Goal: Information Seeking & Learning: Learn about a topic

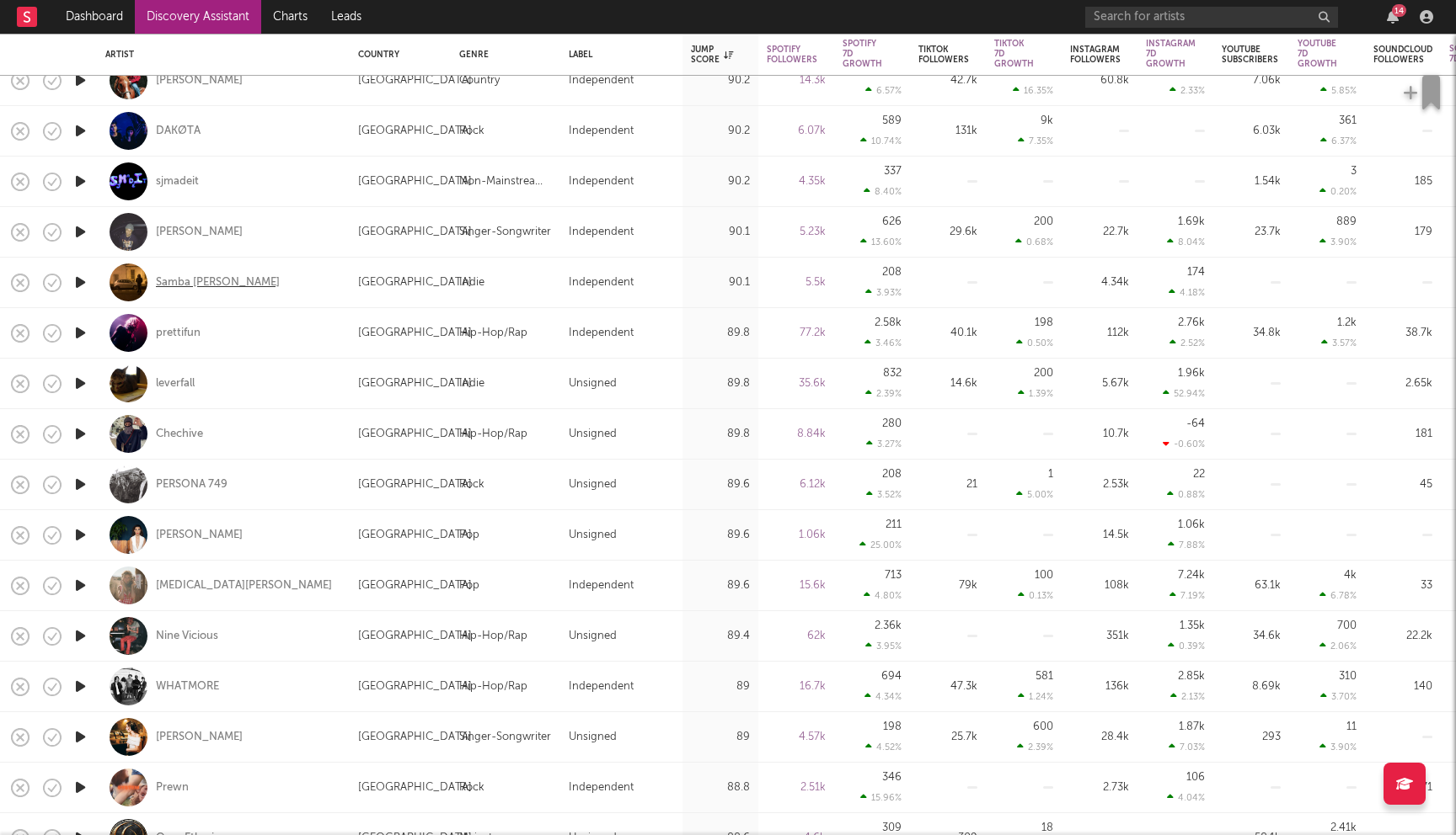
click at [225, 286] on div "Samba Jean-Baptiste" at bounding box center [218, 283] width 124 height 15
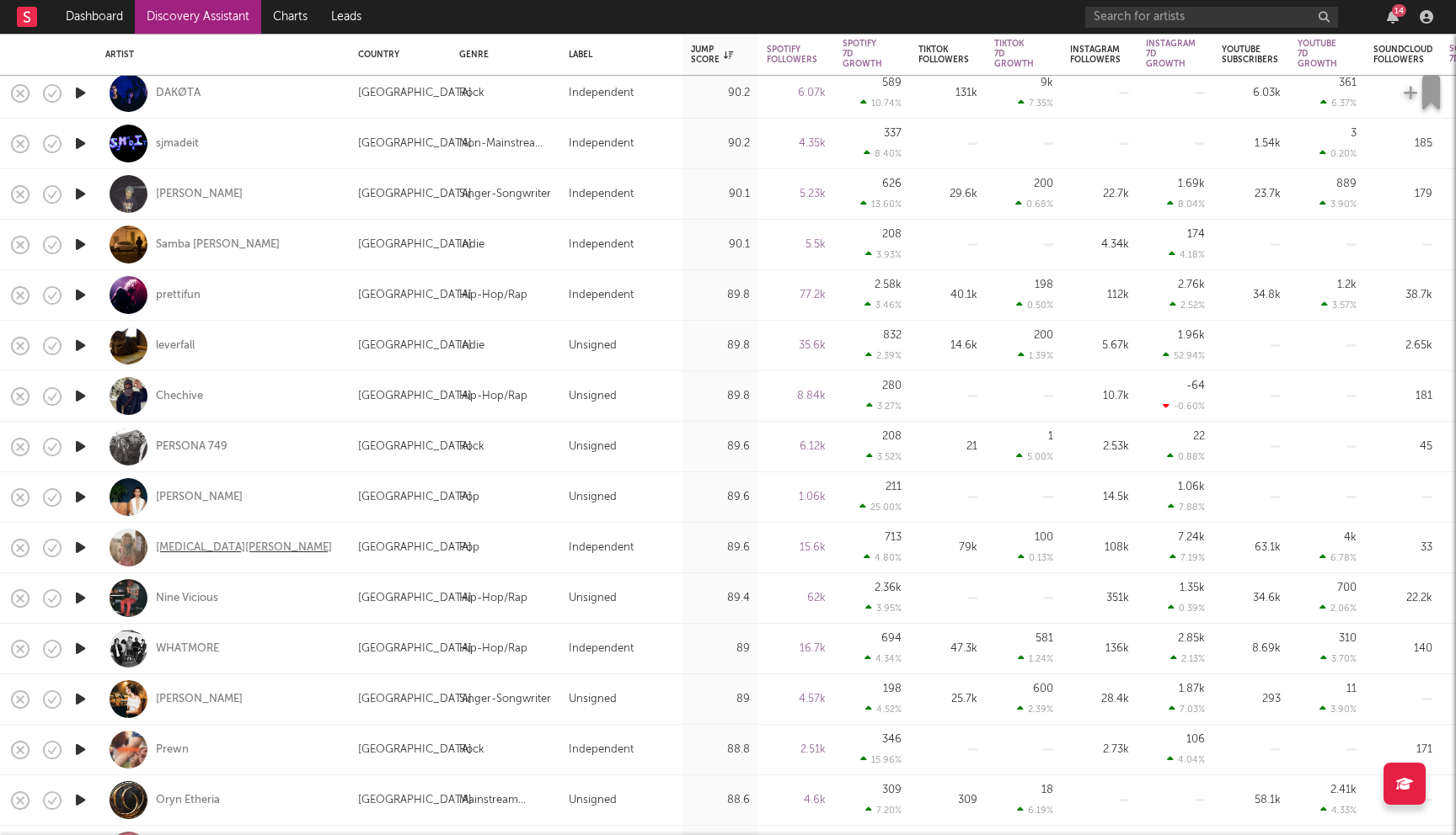
click at [166, 552] on div "Kyra Fields" at bounding box center [244, 548] width 176 height 15
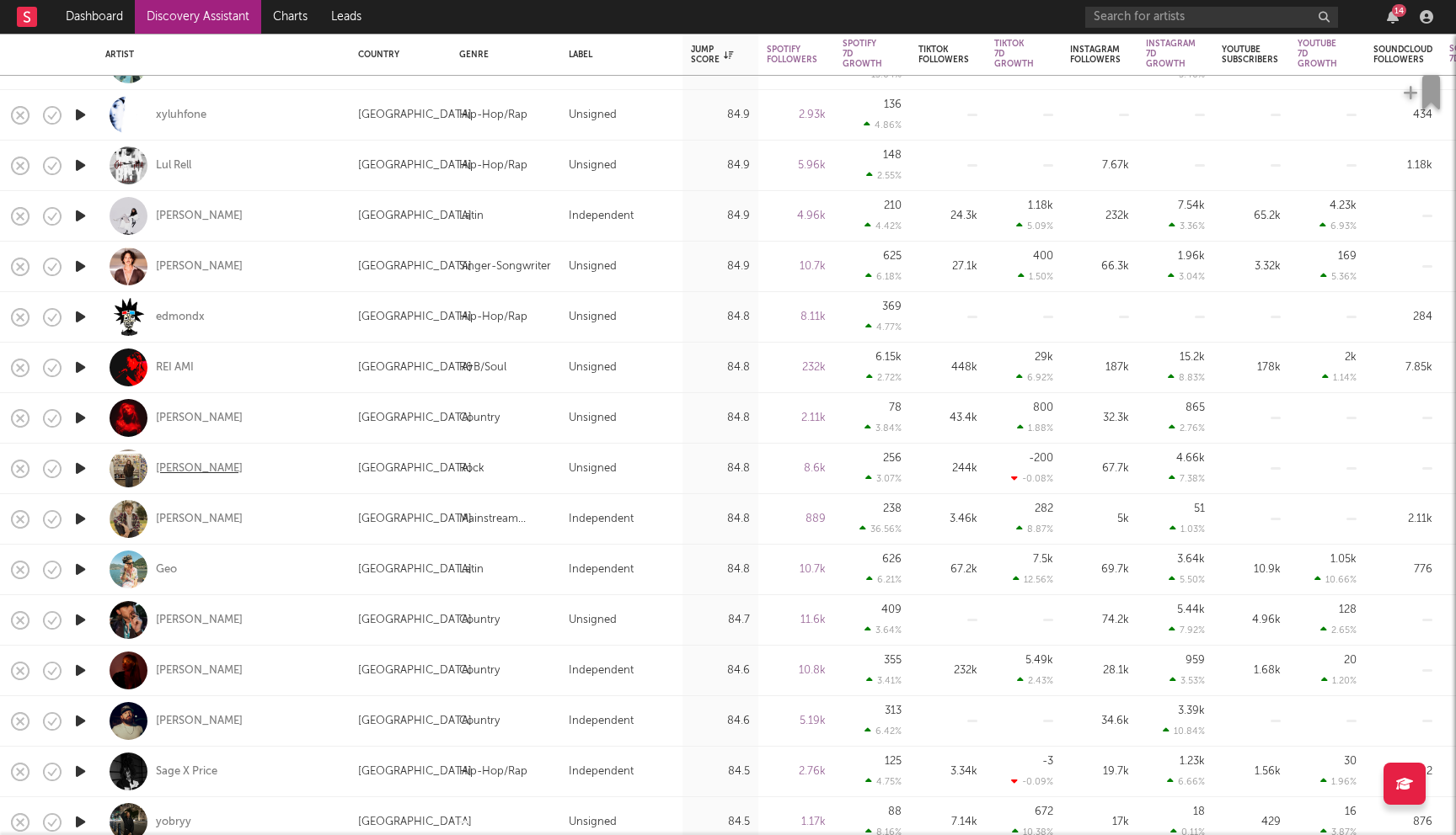
click at [197, 473] on div "Lauren Creviston" at bounding box center [199, 469] width 86 height 15
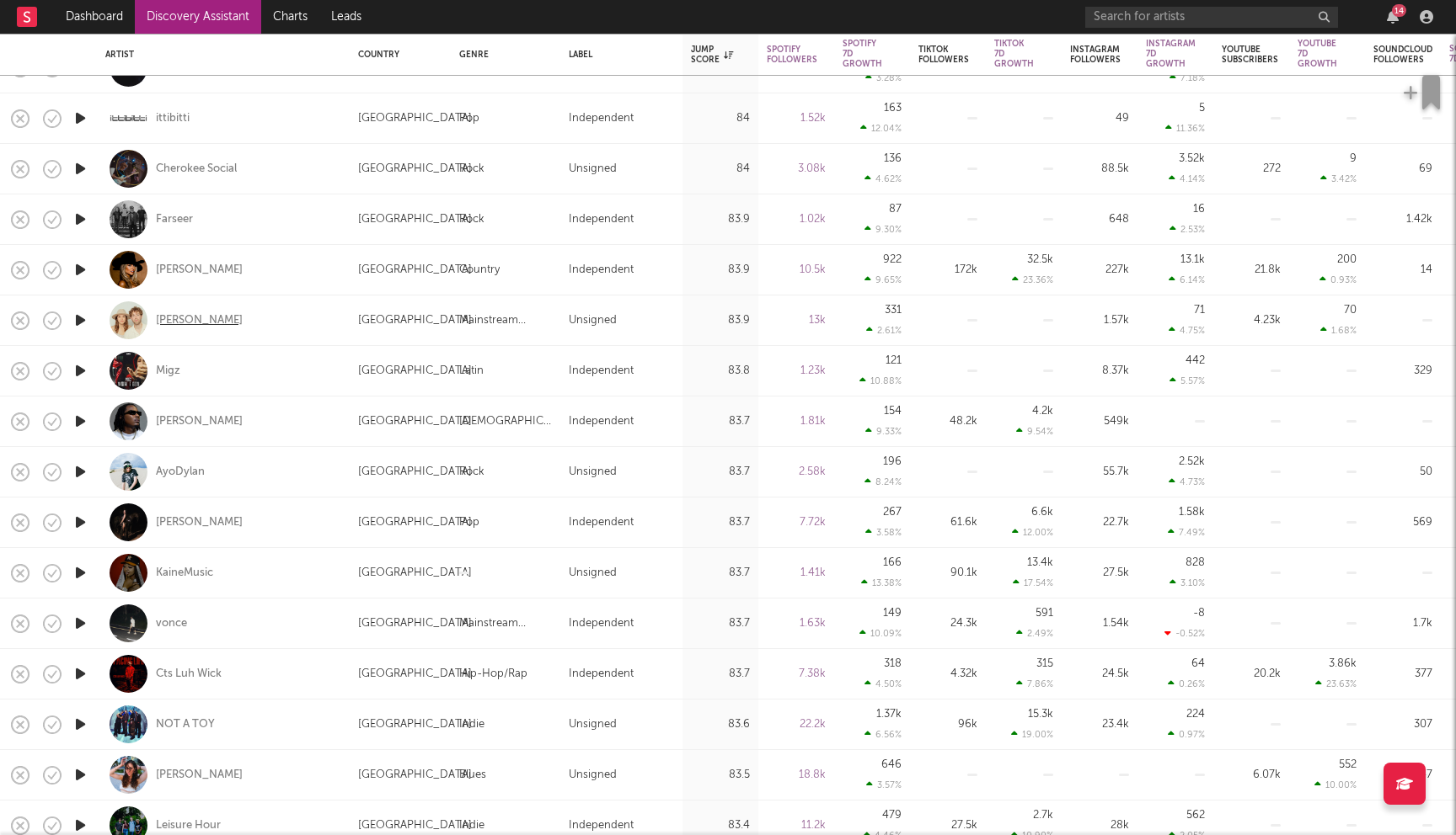
click at [193, 325] on div "NONAH" at bounding box center [199, 321] width 86 height 15
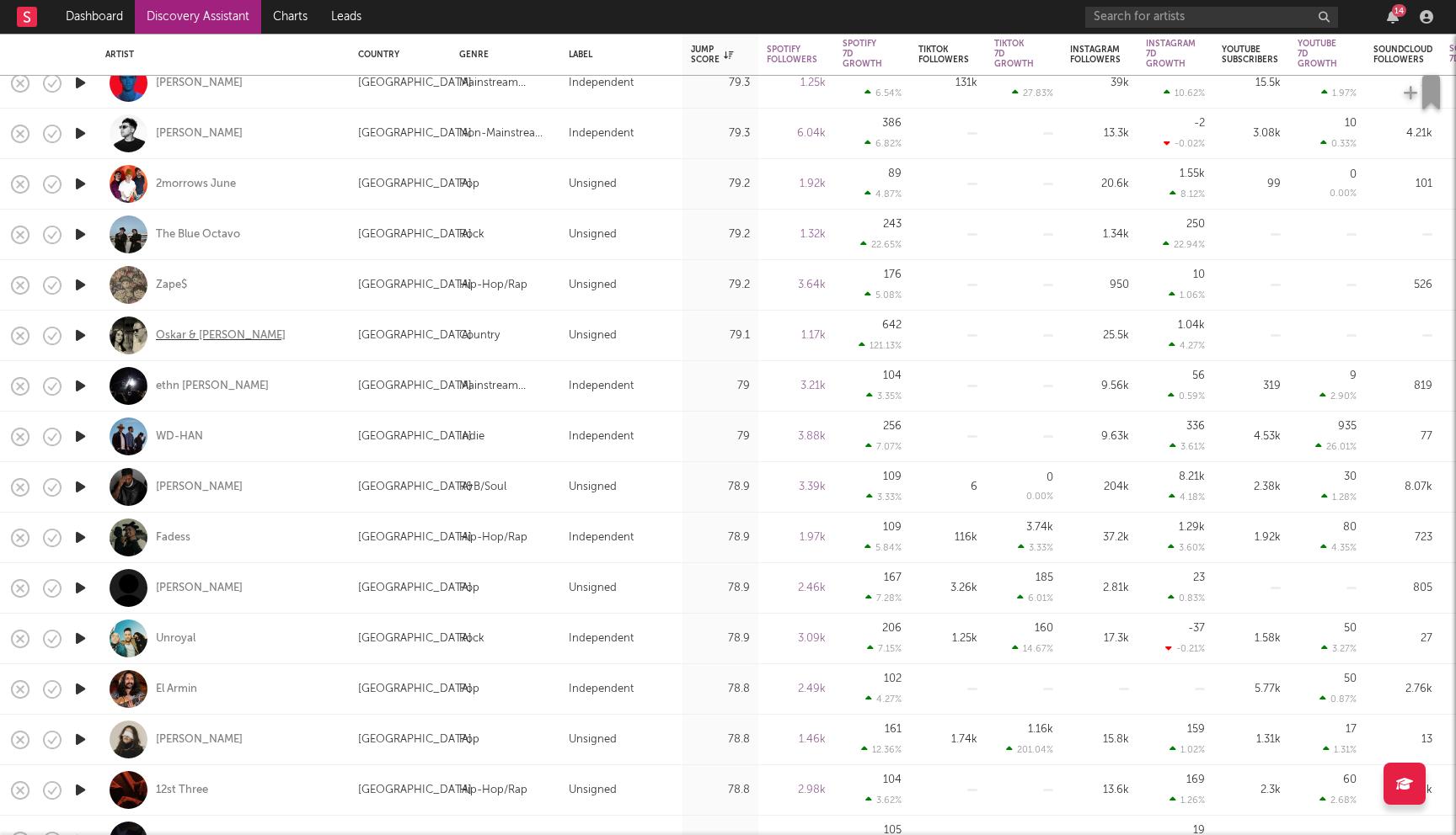
click at [198, 332] on div "Oskar & Julia" at bounding box center [221, 336] width 130 height 15
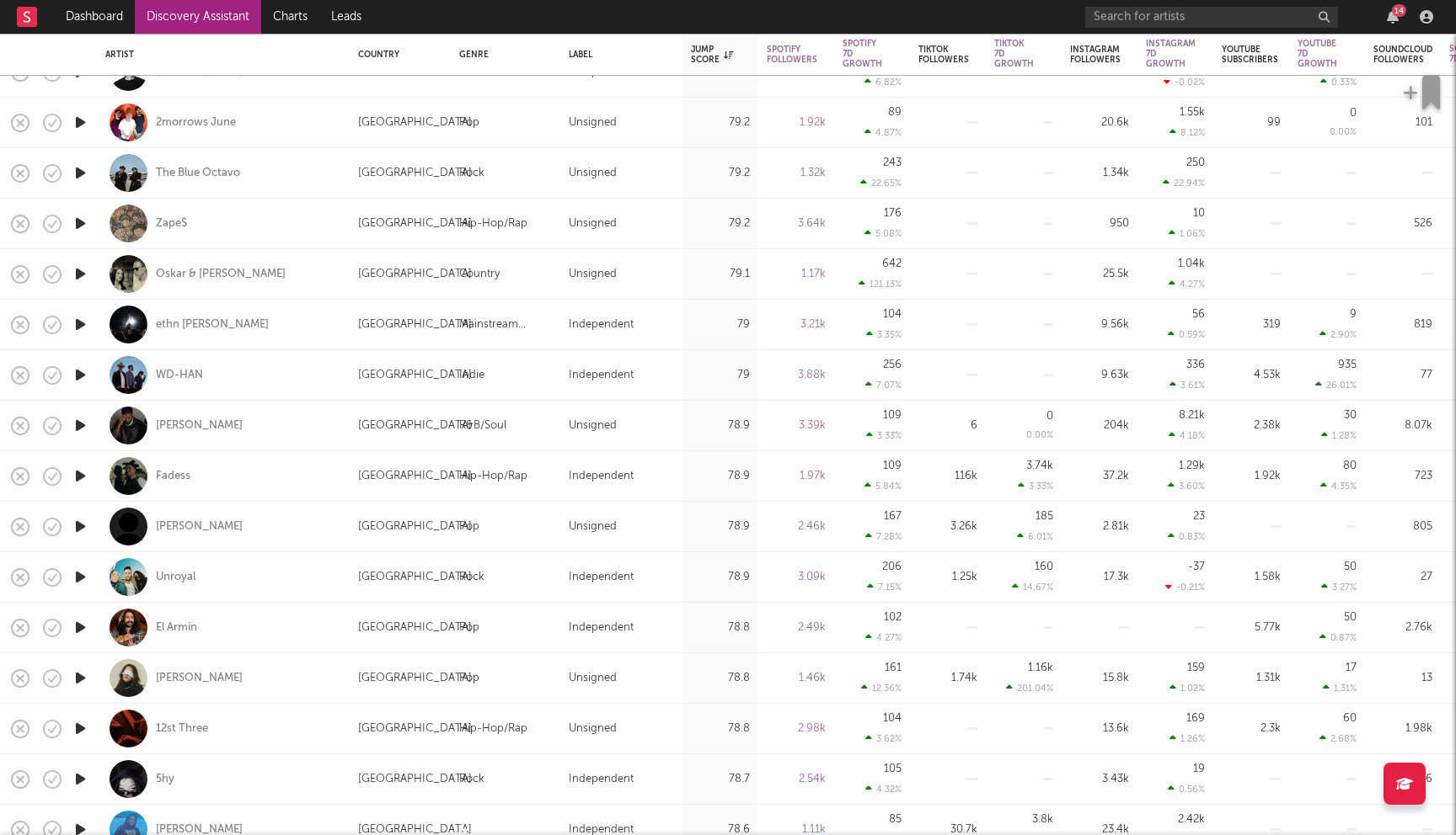
click at [182, 585] on div "Unroyal" at bounding box center [222, 577] width 236 height 50
select select "1w"
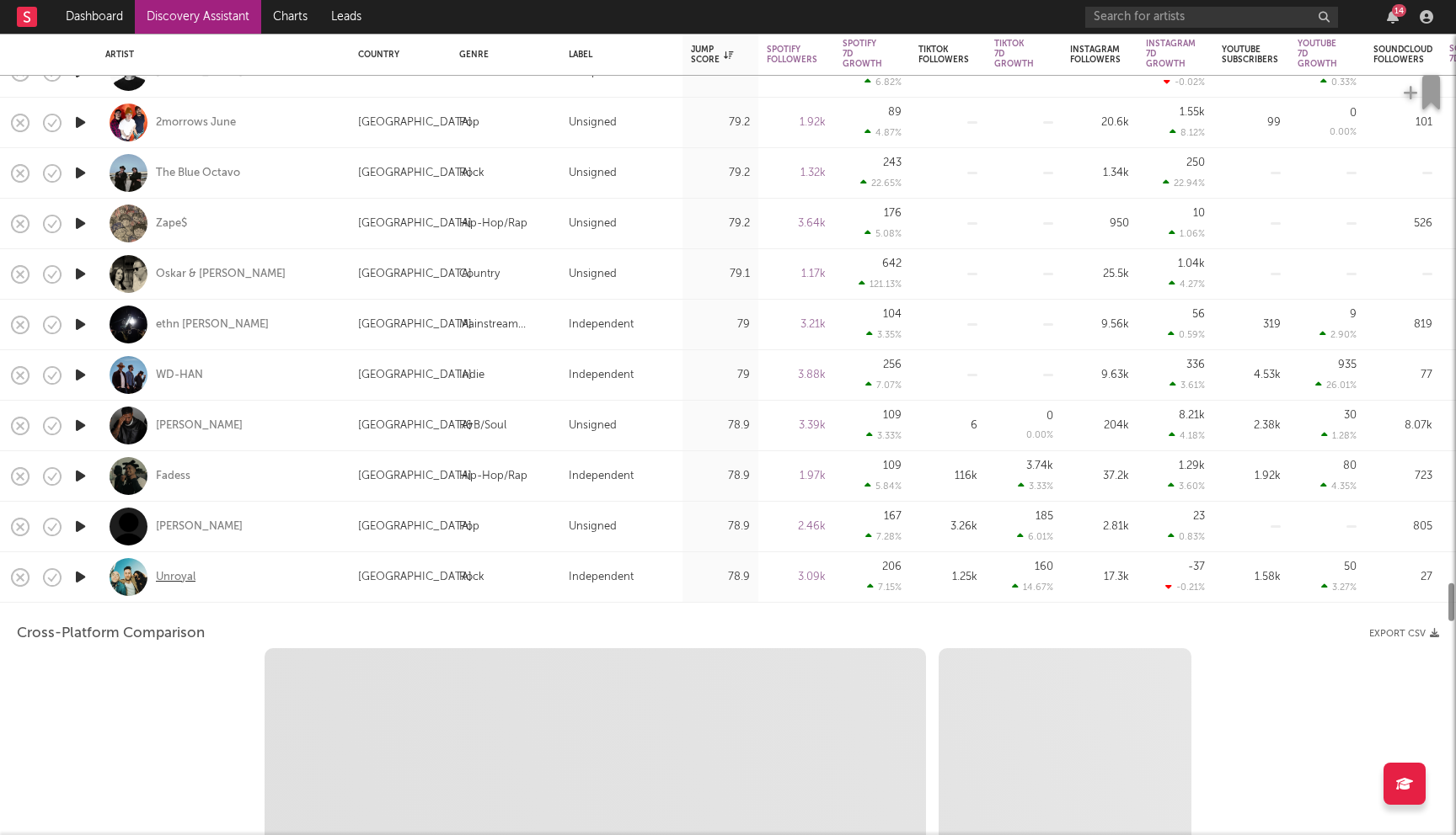
select select "1w"
click at [261, 582] on div "Unroyal" at bounding box center [222, 577] width 236 height 50
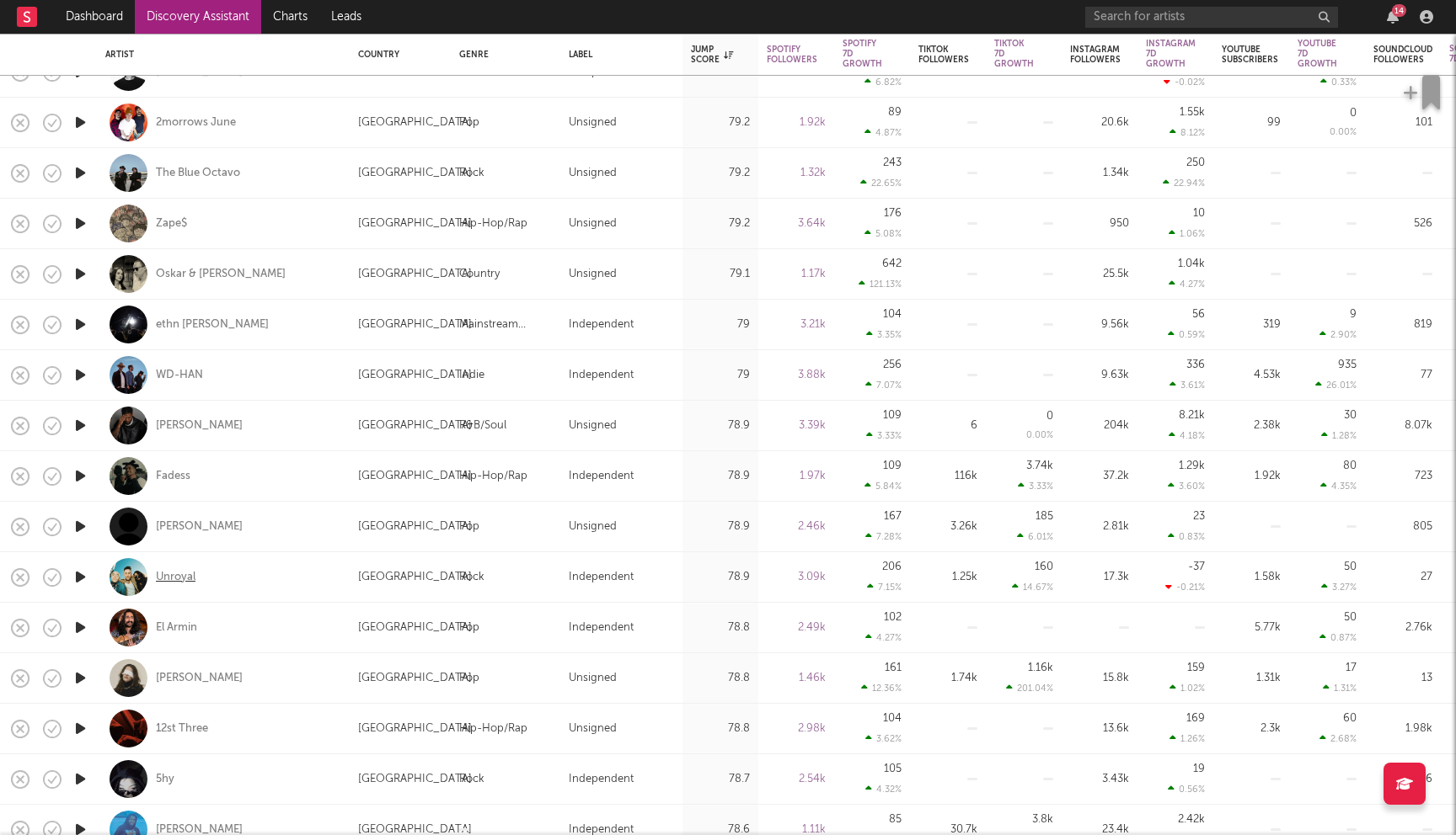
click at [187, 580] on div "Unroyal" at bounding box center [176, 578] width 39 height 15
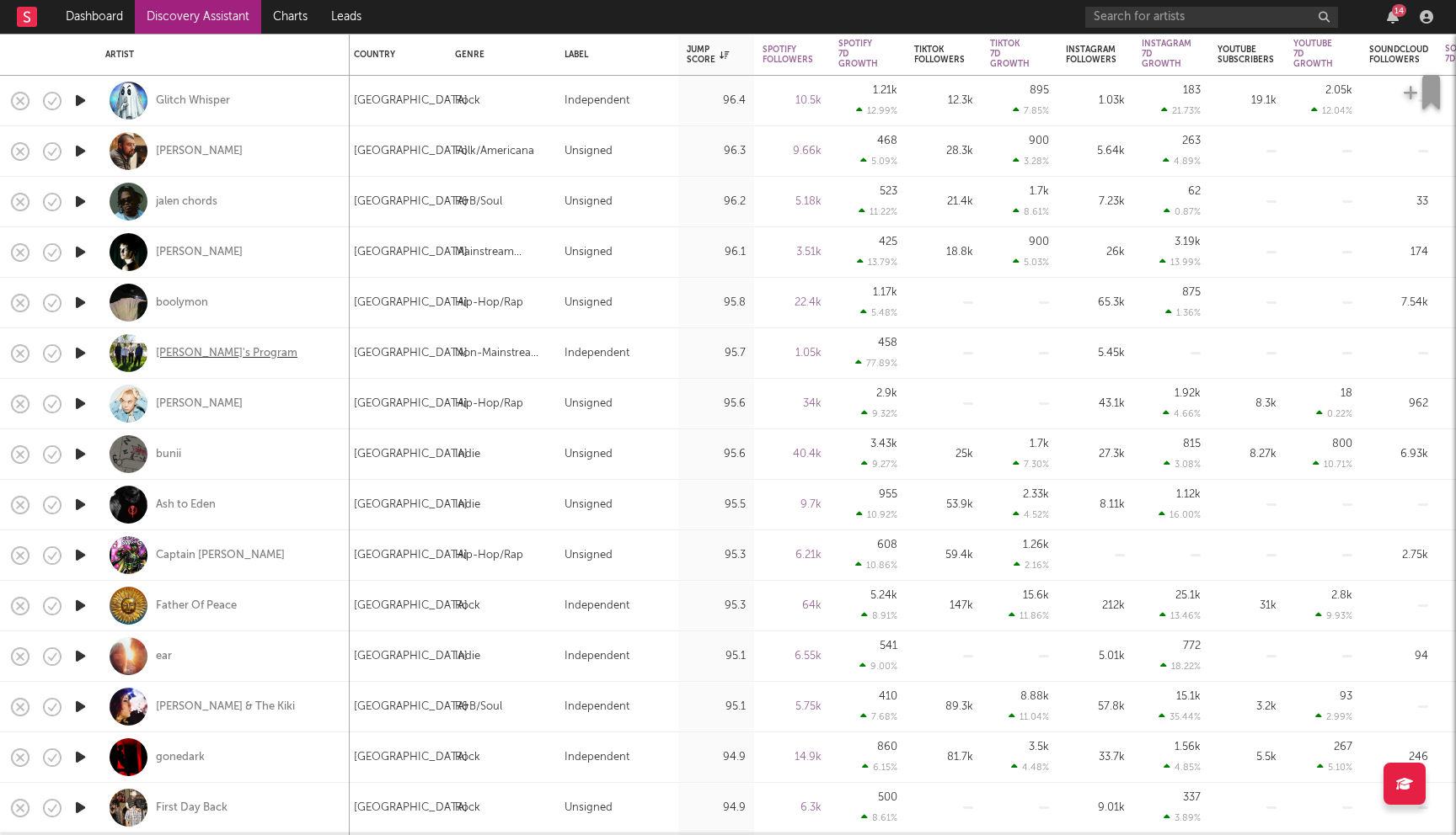
click at [211, 350] on div "Cody's Program" at bounding box center [226, 354] width 142 height 15
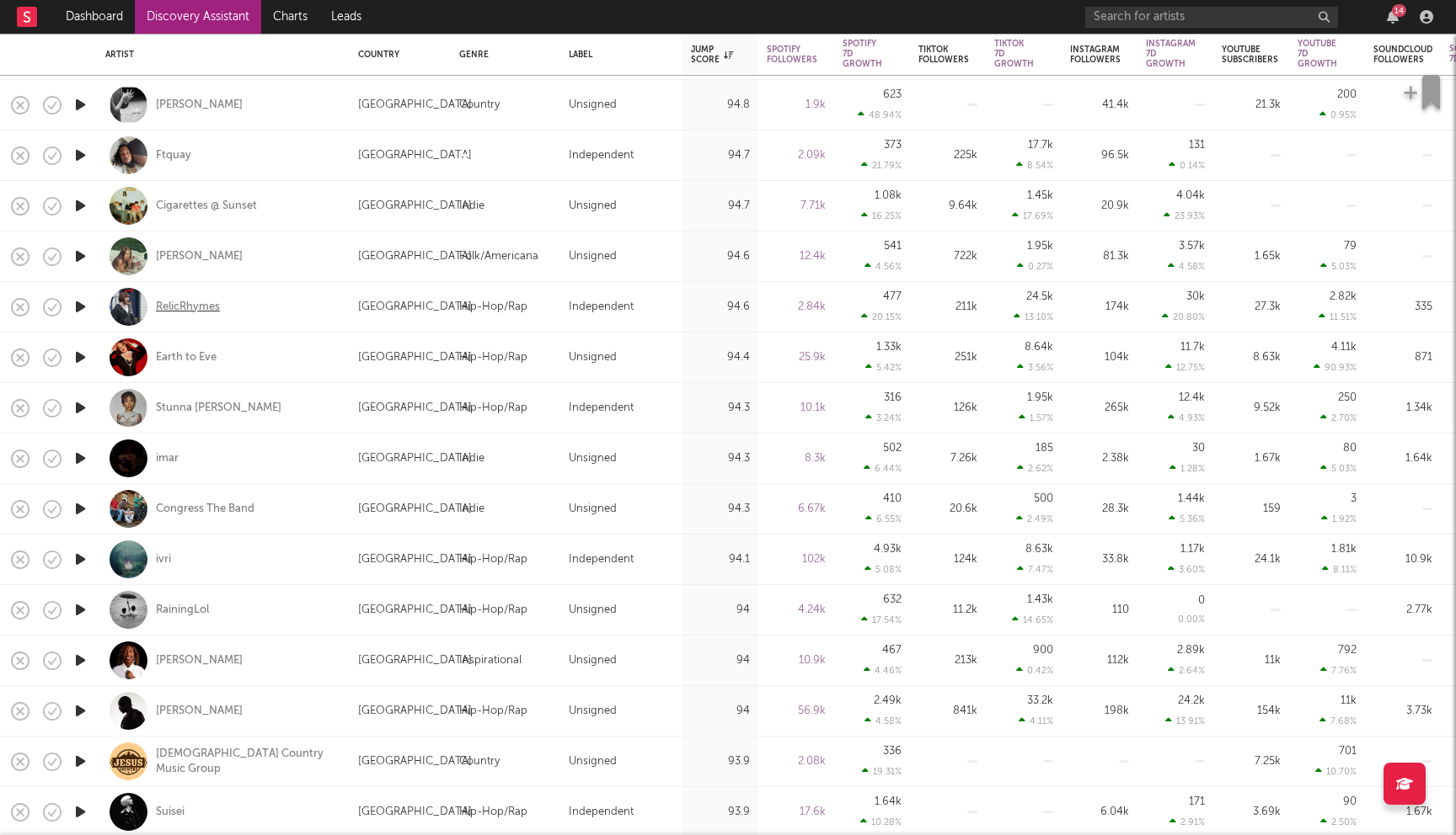
click at [185, 307] on div "RelicRhymes" at bounding box center [188, 308] width 64 height 15
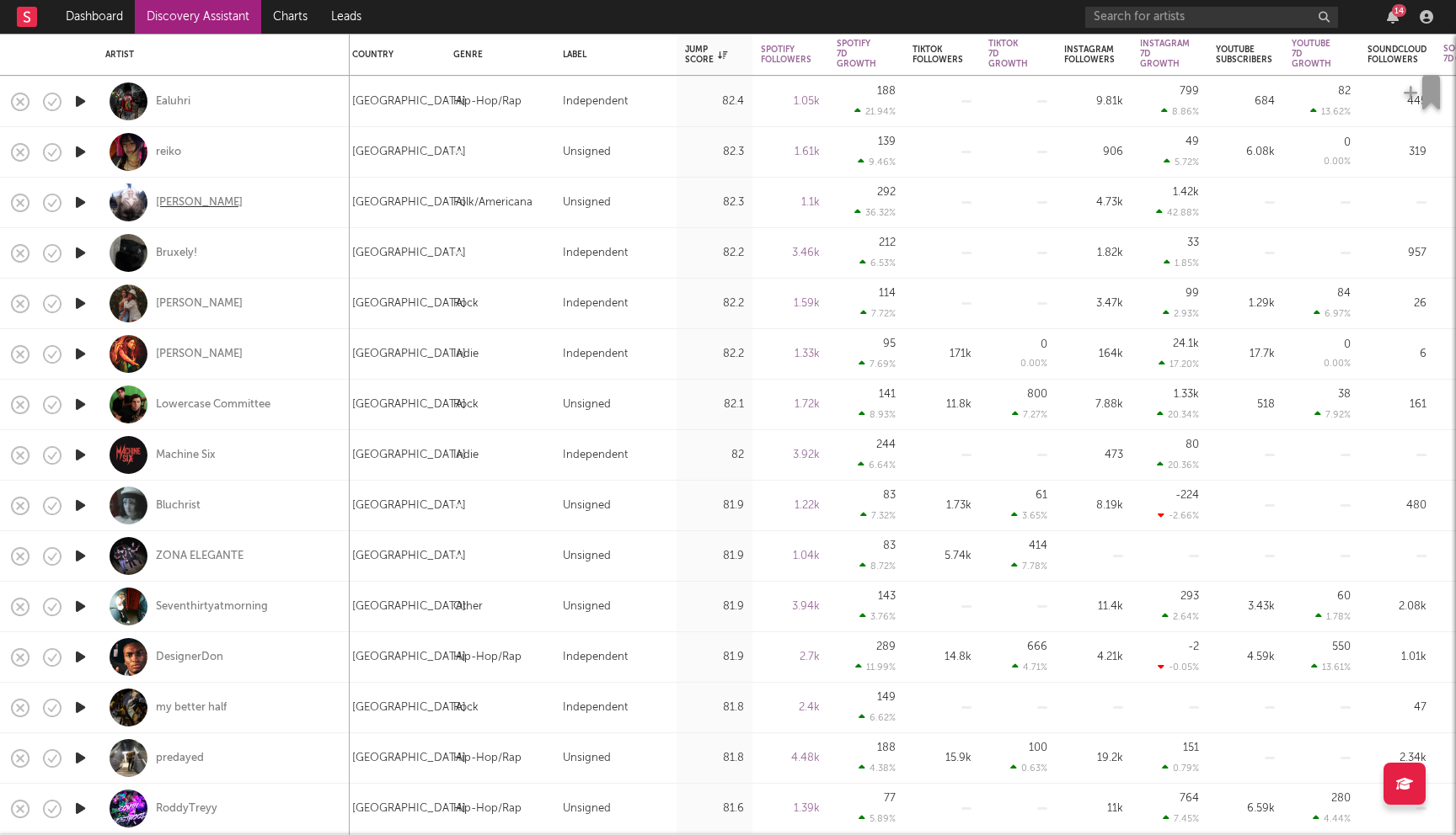
click at [203, 205] on div "Dylan Thom" at bounding box center [199, 203] width 86 height 15
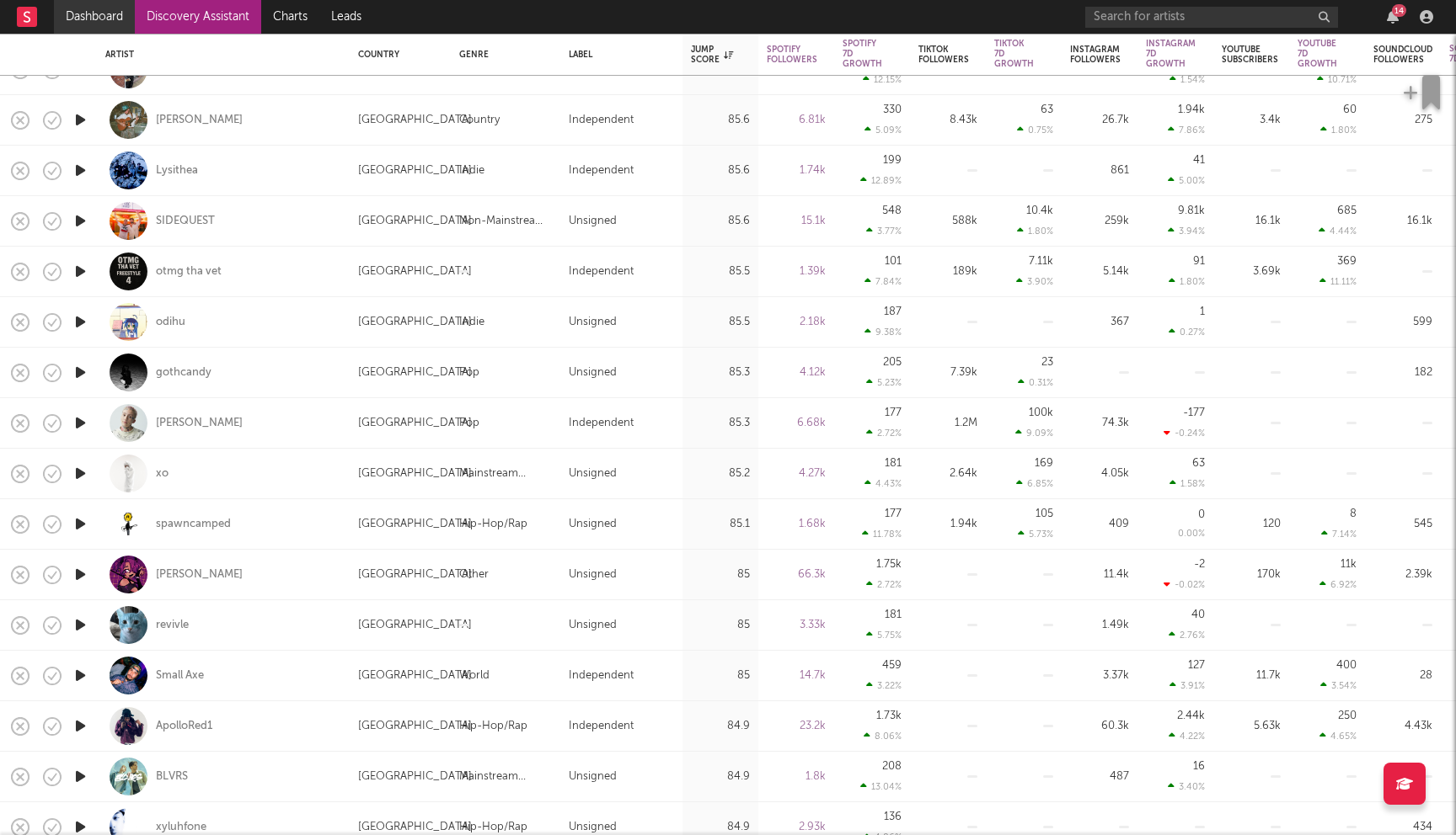
click at [123, 10] on link "Dashboard" at bounding box center [94, 17] width 81 height 34
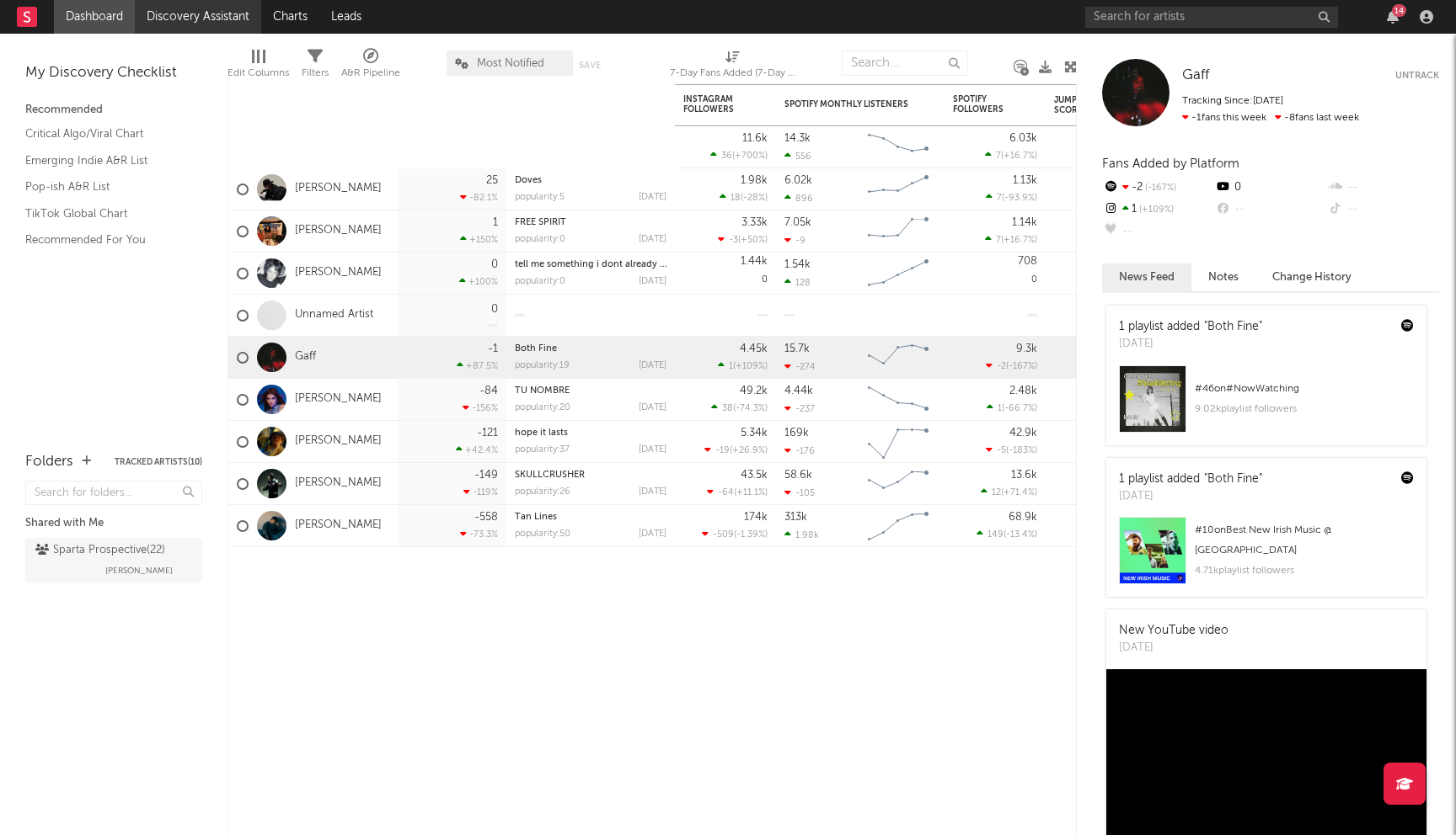
click at [199, 17] on link "Discovery Assistant" at bounding box center [198, 17] width 127 height 34
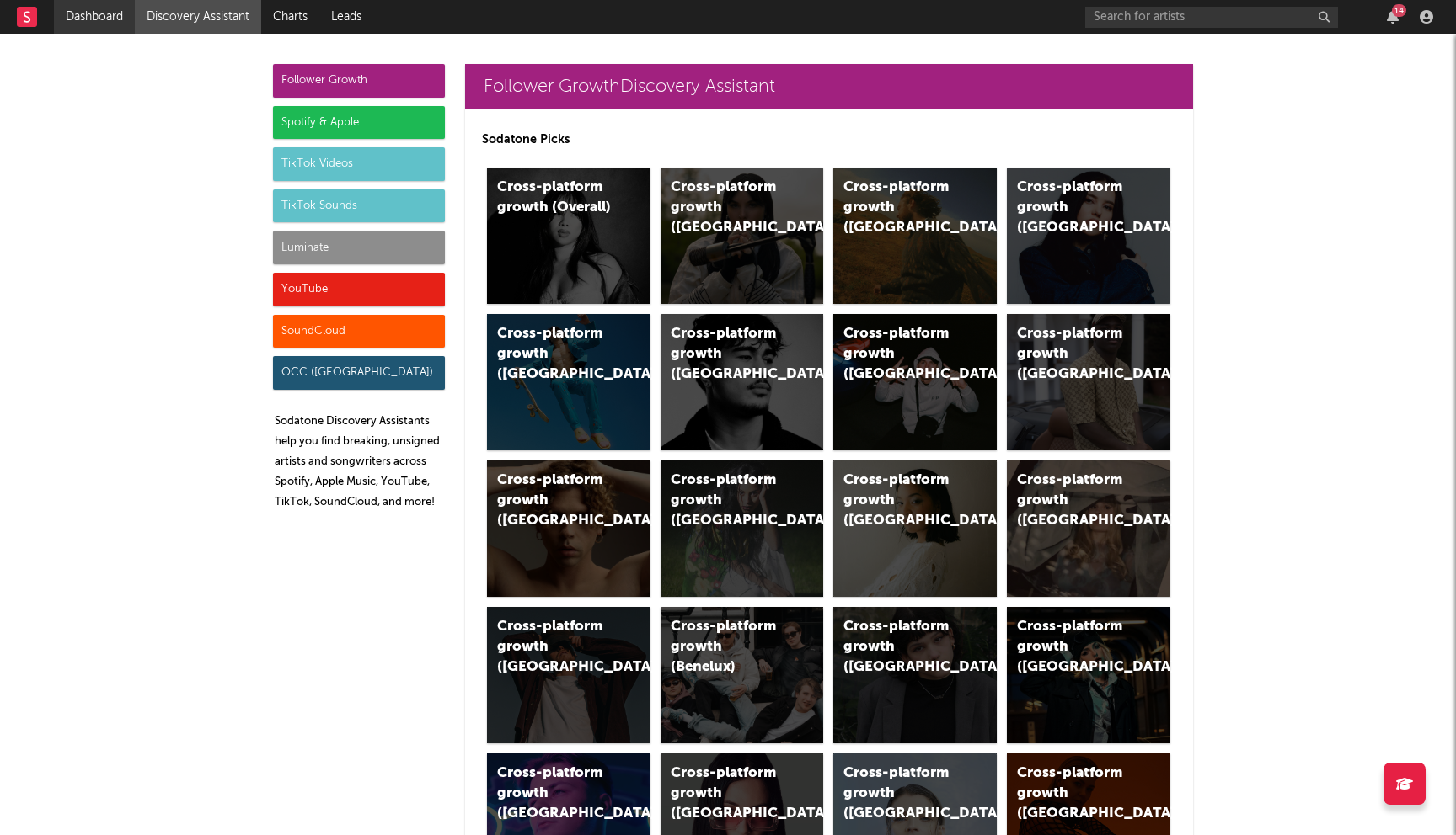
click at [113, 21] on link "Dashboard" at bounding box center [94, 17] width 81 height 34
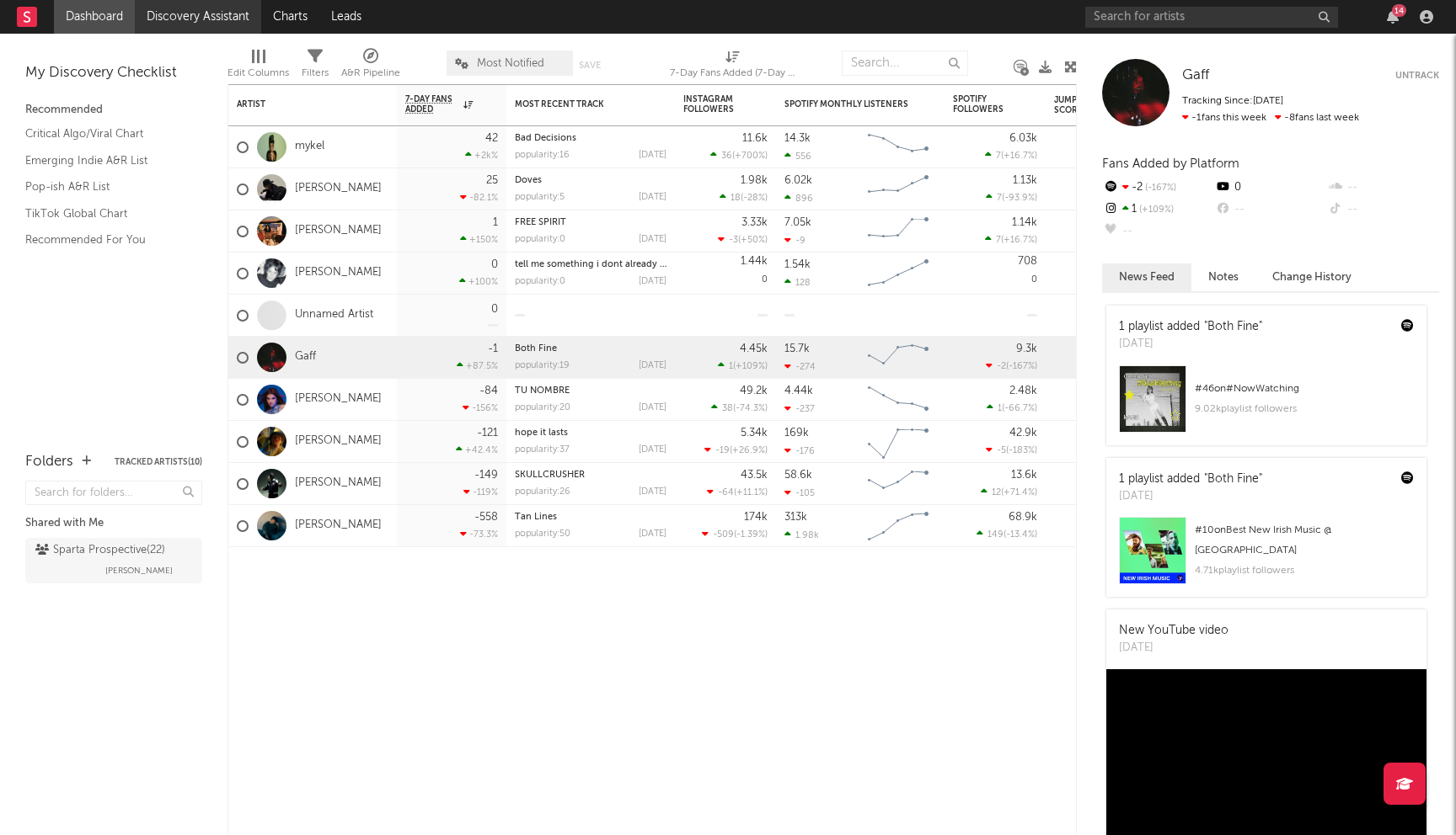
click at [251, 11] on link "Discovery Assistant" at bounding box center [198, 17] width 127 height 34
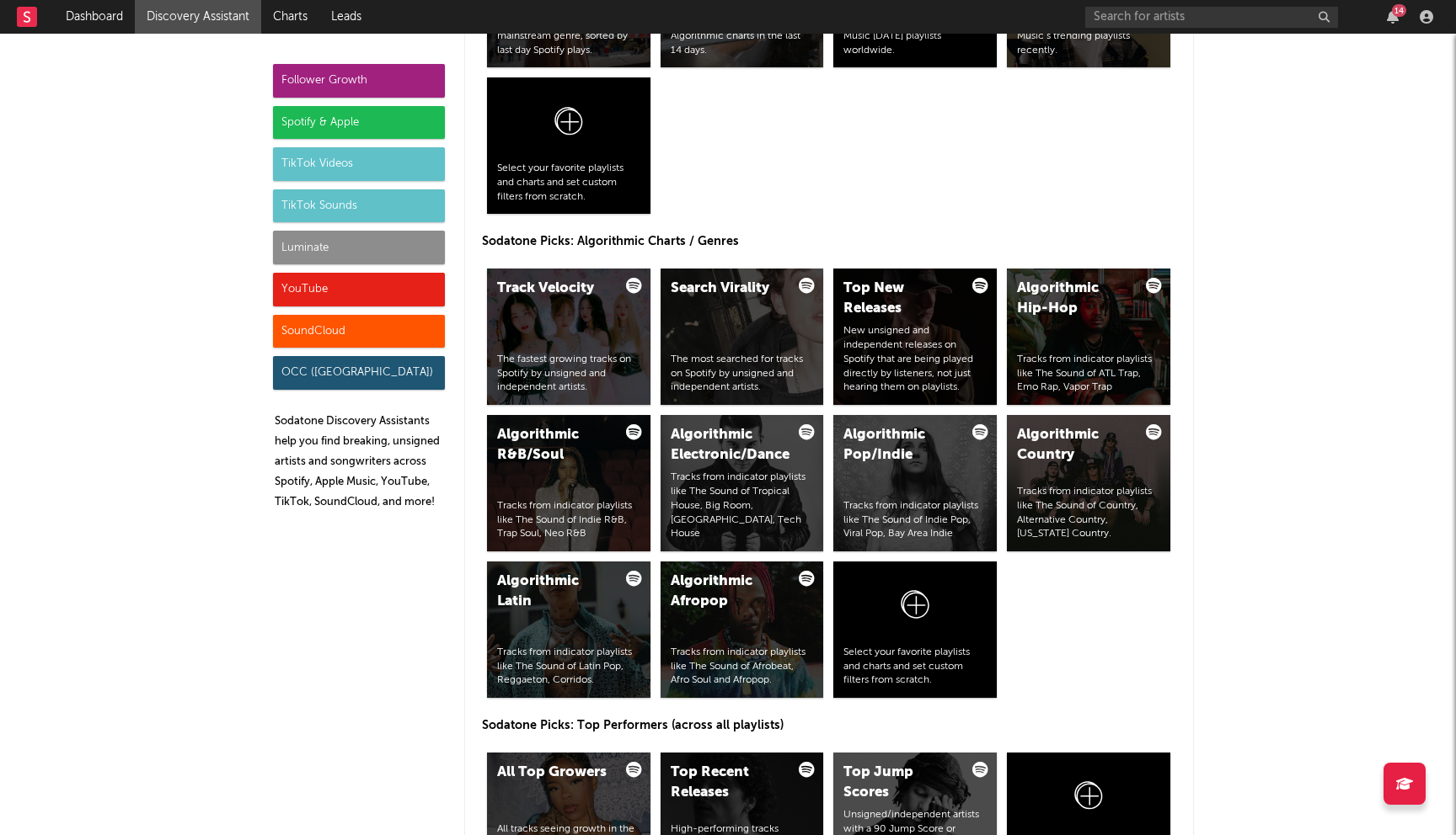
scroll to position [2008, 0]
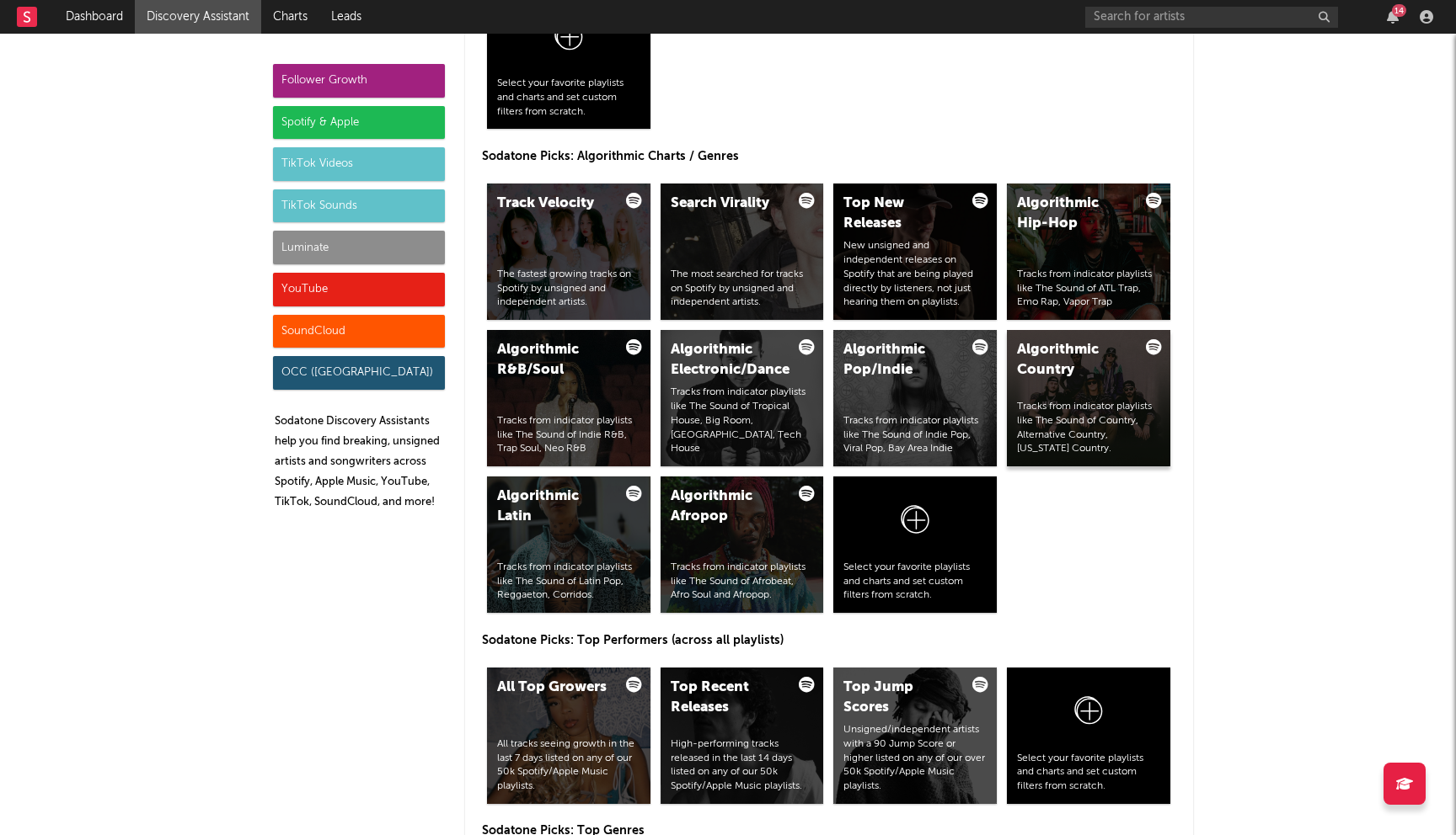
click at [1092, 414] on div "Tracks from indicator playlists like The Sound of Country, Alternative Country,…" at bounding box center [1088, 428] width 144 height 56
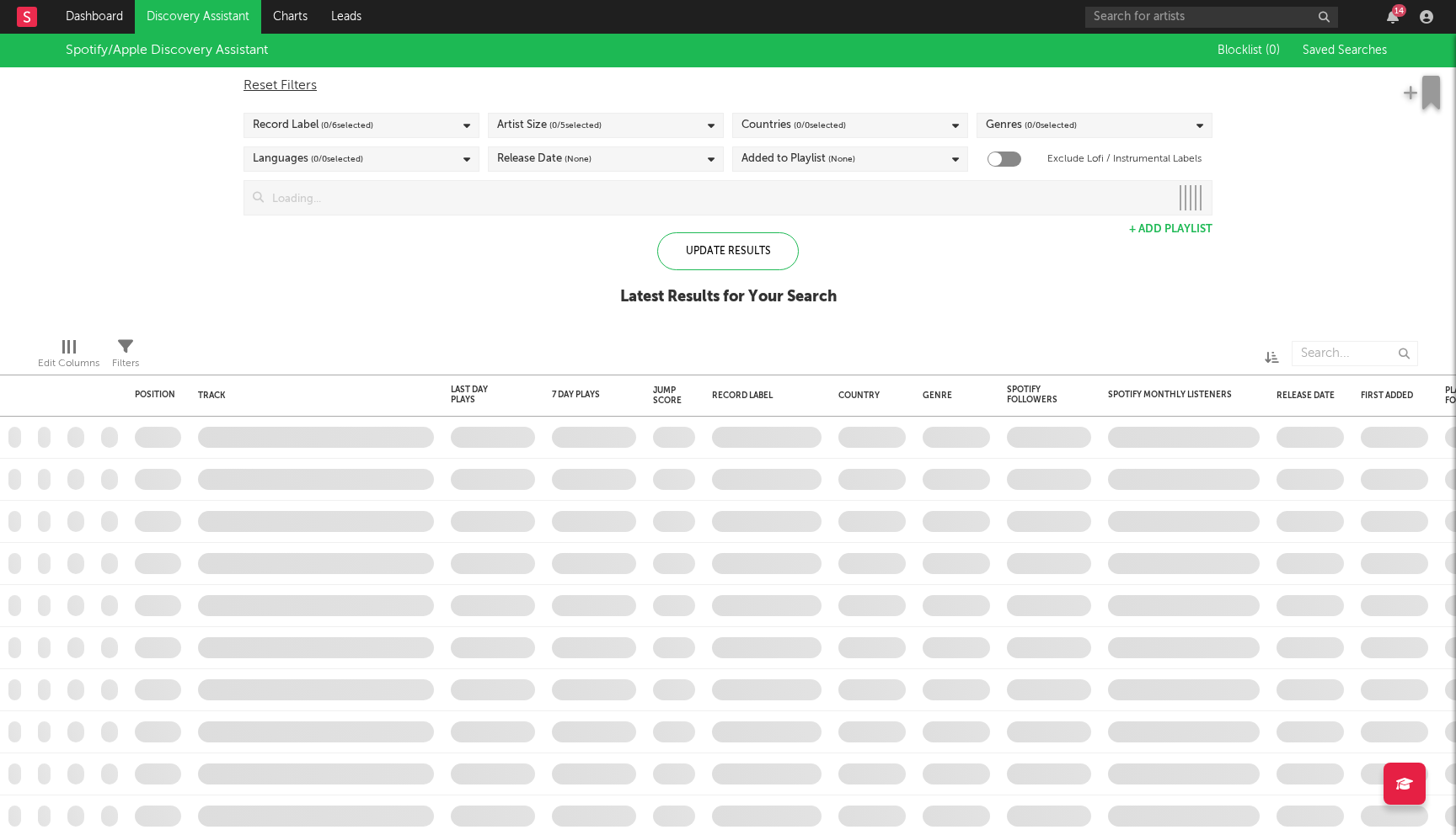
checkbox input "true"
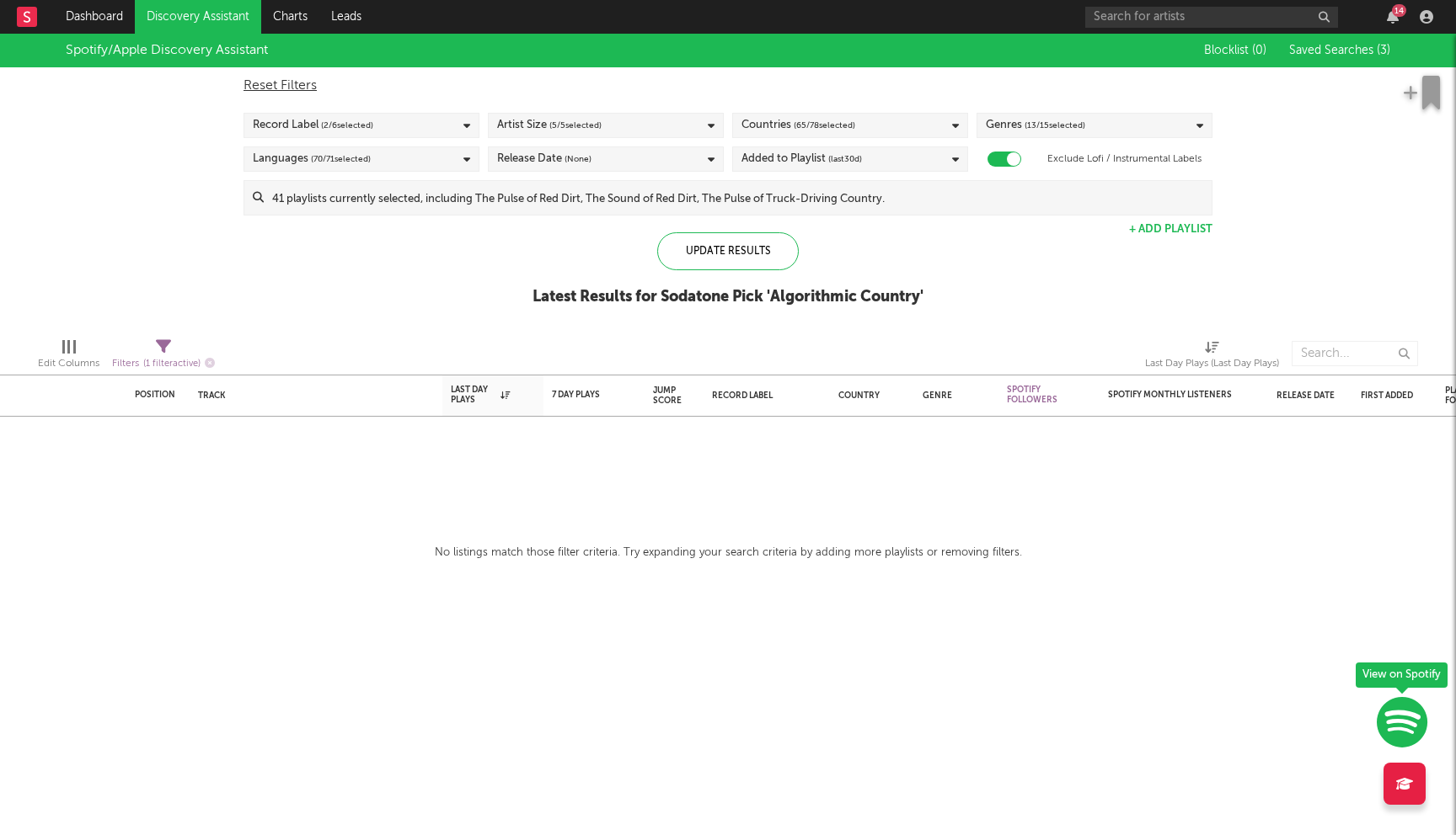
click at [853, 165] on span "(last 30 d)" at bounding box center [845, 159] width 34 height 21
click at [828, 238] on div "Last 60 Days" at bounding box center [861, 239] width 195 height 21
click at [742, 238] on input "Last 60 Days" at bounding box center [742, 239] width 0 height 21
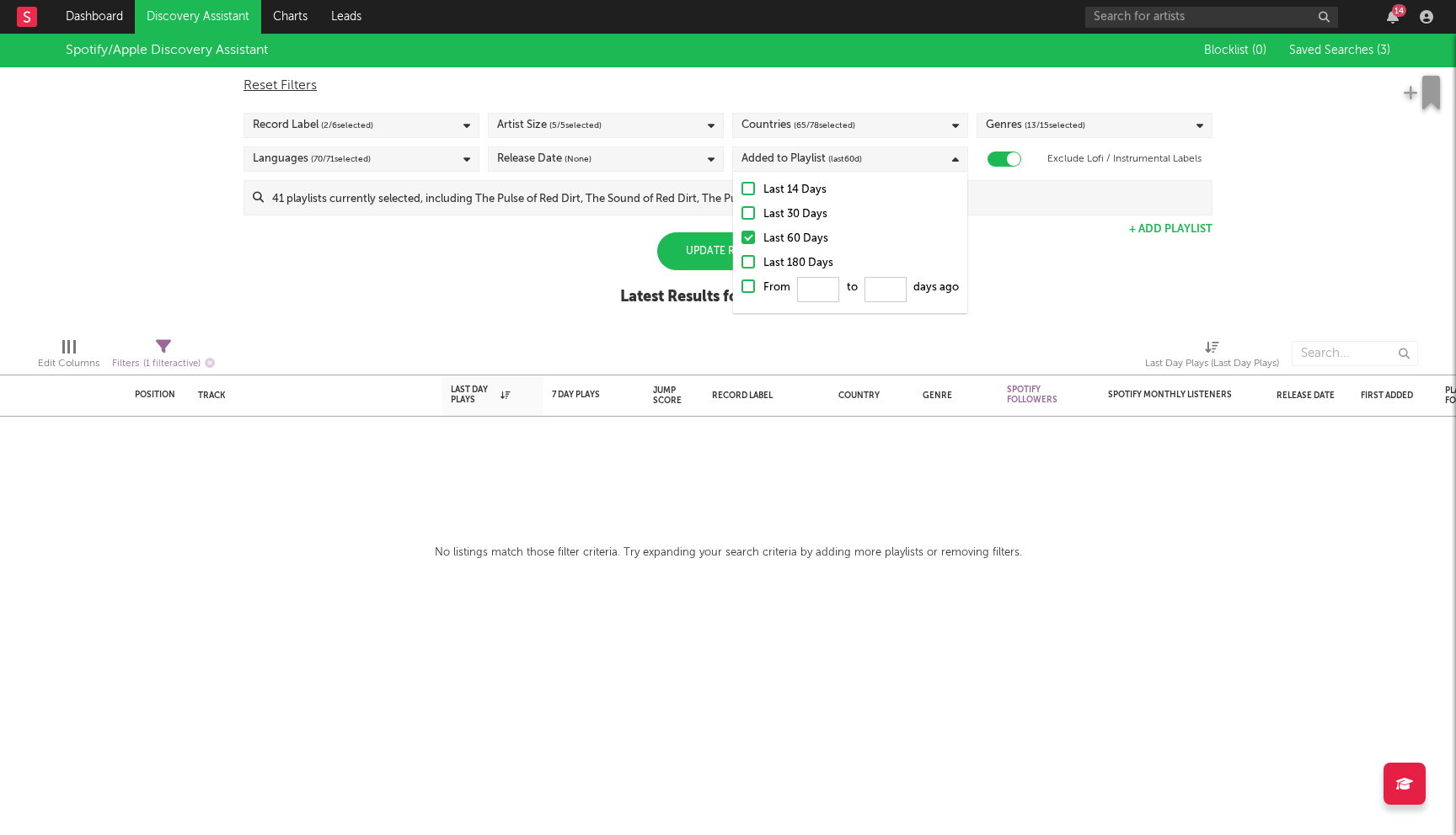
click at [474, 292] on div "Spotify/Apple Discovery Assistant Blocklist ( 0 ) Saved Searches ( 3 ) Reset Fi…" at bounding box center [728, 179] width 1456 height 291
click at [647, 202] on input at bounding box center [738, 198] width 948 height 34
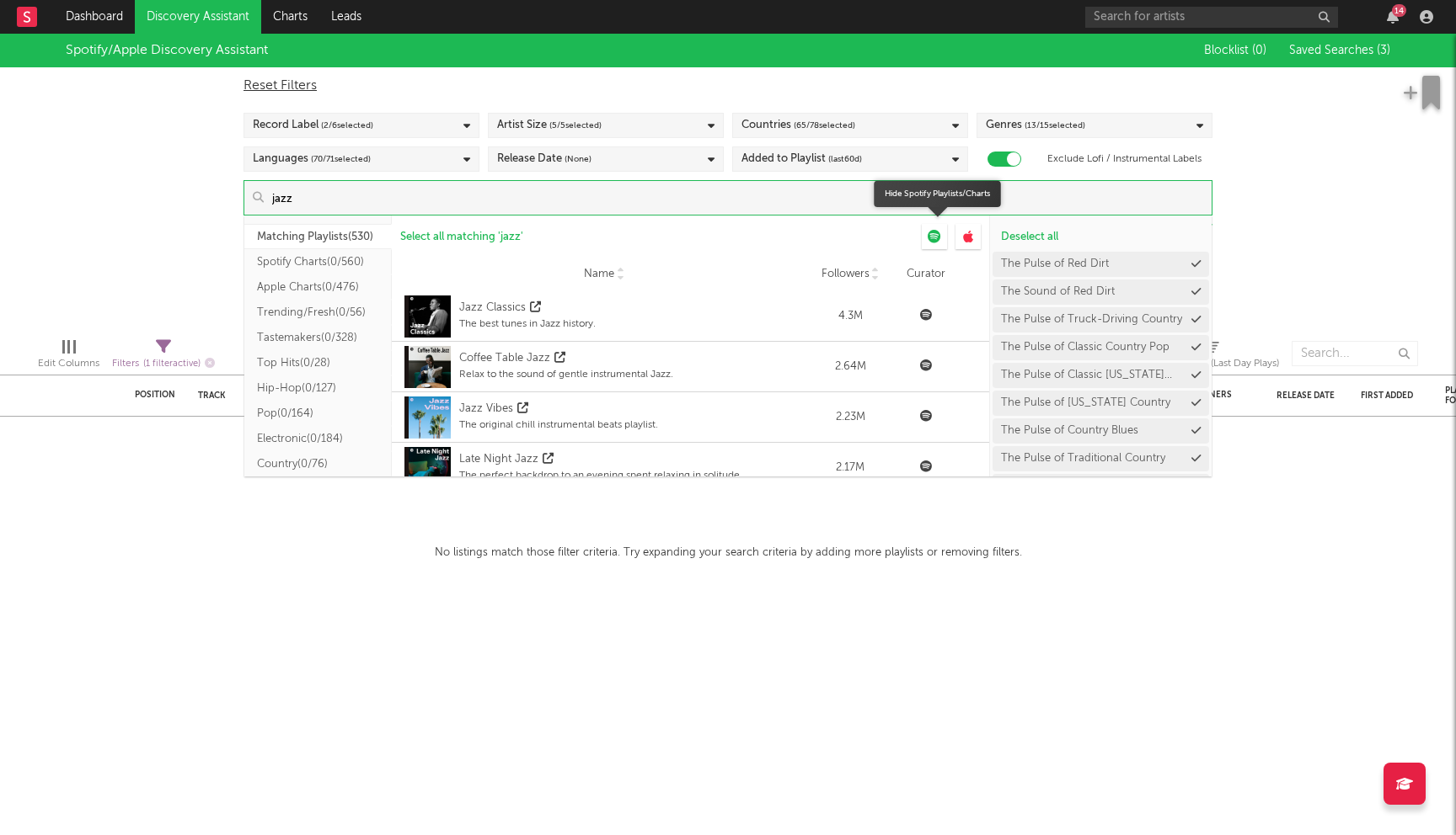
type input "jazz"
click at [932, 236] on icon at bounding box center [934, 236] width 13 height 13
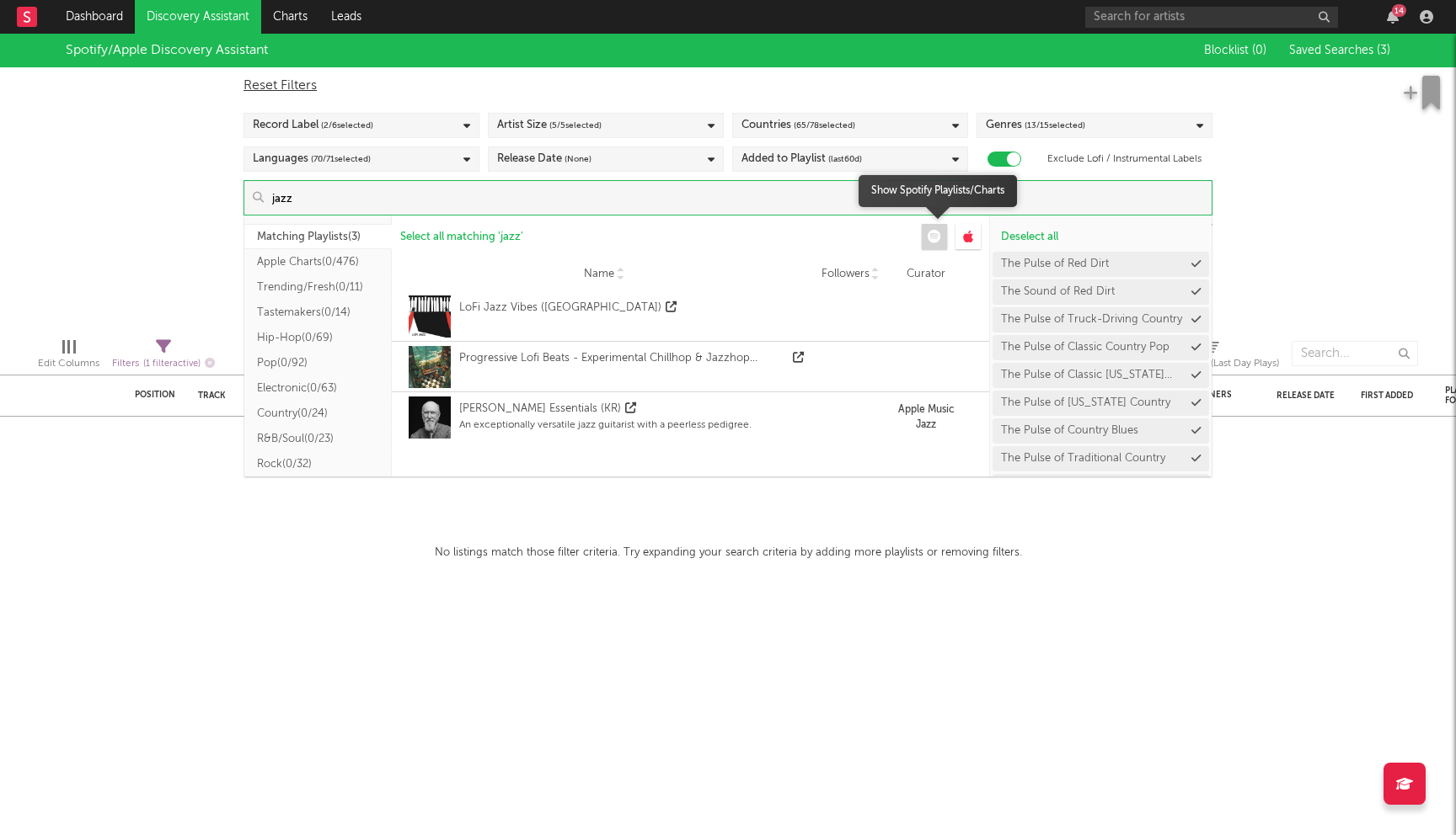
click at [932, 236] on icon at bounding box center [934, 236] width 13 height 13
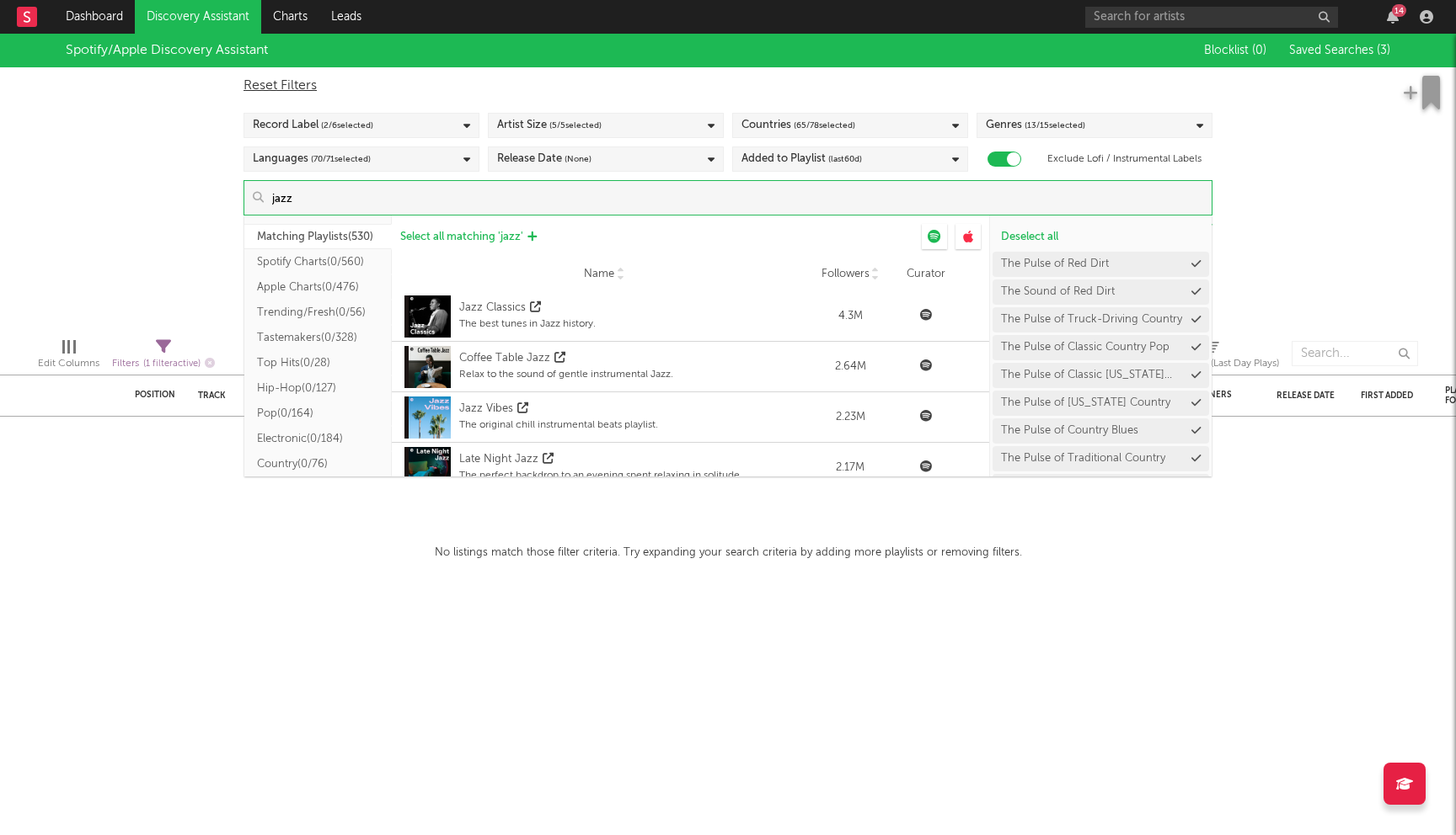
click at [461, 235] on span "Select all matching ' jazz '" at bounding box center [461, 237] width 123 height 11
click at [181, 179] on div "Spotify/Apple Discovery Assistant Blocklist ( 0 ) Saved Searches ( 3 ) Reset Fi…" at bounding box center [728, 179] width 1456 height 291
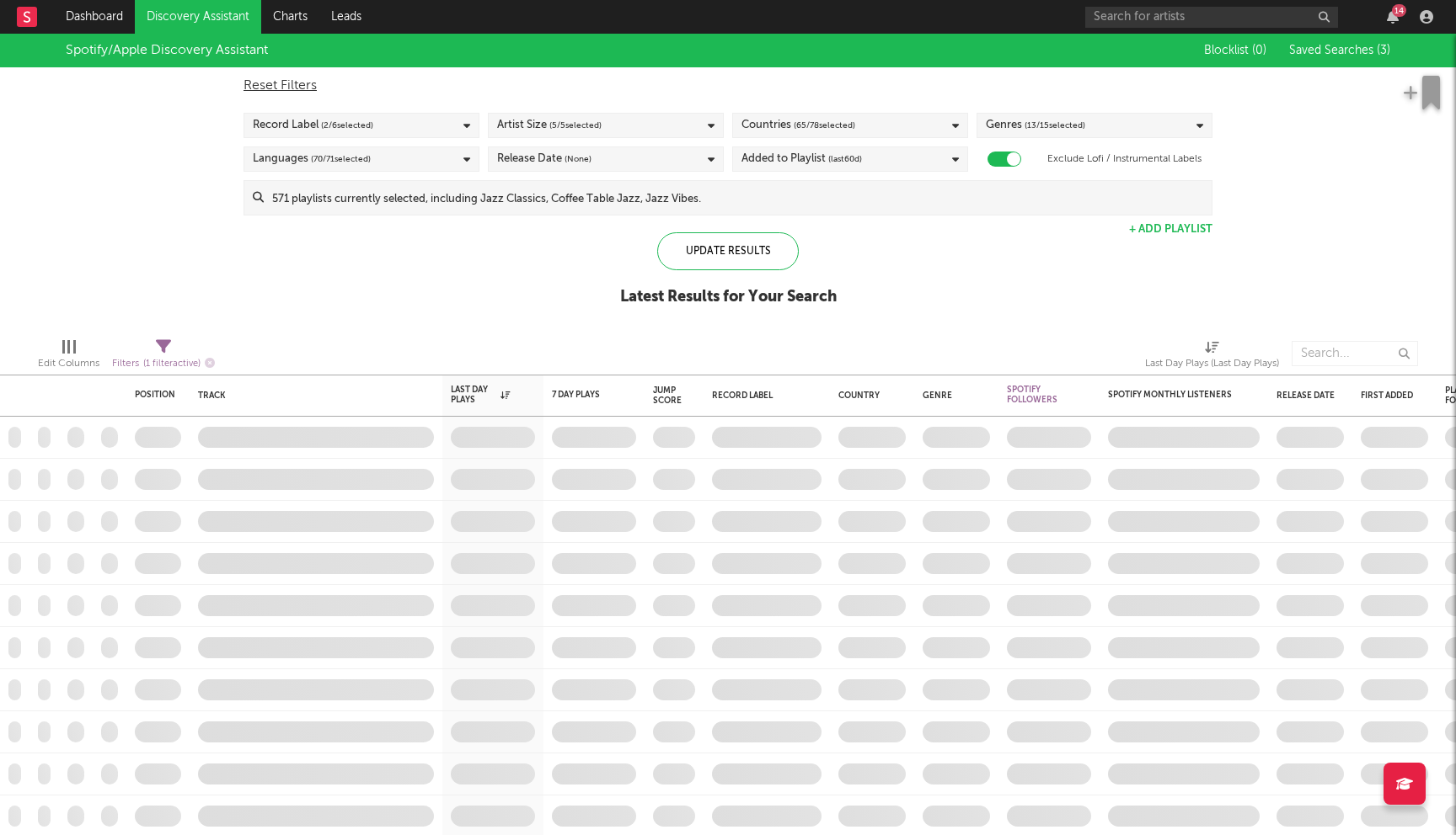
click at [629, 121] on div "Artist Size ( 5 / 5 selected)" at bounding box center [605, 125] width 236 height 25
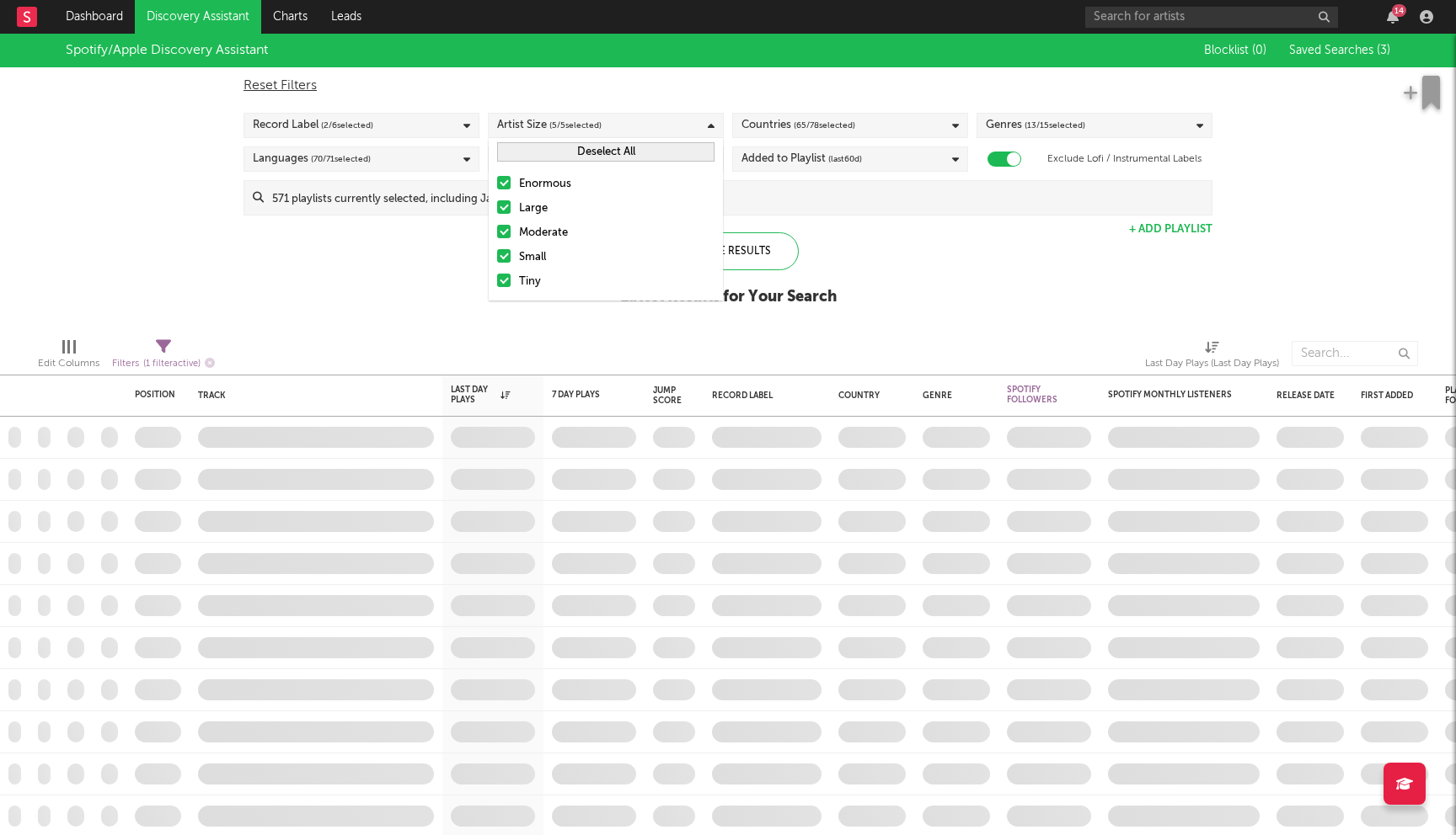
click at [536, 195] on div "Enormous Large Moderate Small Tiny" at bounding box center [606, 234] width 235 height 135
click at [553, 177] on div "Enormous" at bounding box center [617, 185] width 195 height 21
click at [498, 177] on input "Enormous" at bounding box center [498, 185] width 0 height 21
click at [526, 204] on div "Large" at bounding box center [617, 209] width 195 height 21
click at [498, 204] on input "Large" at bounding box center [498, 209] width 0 height 21
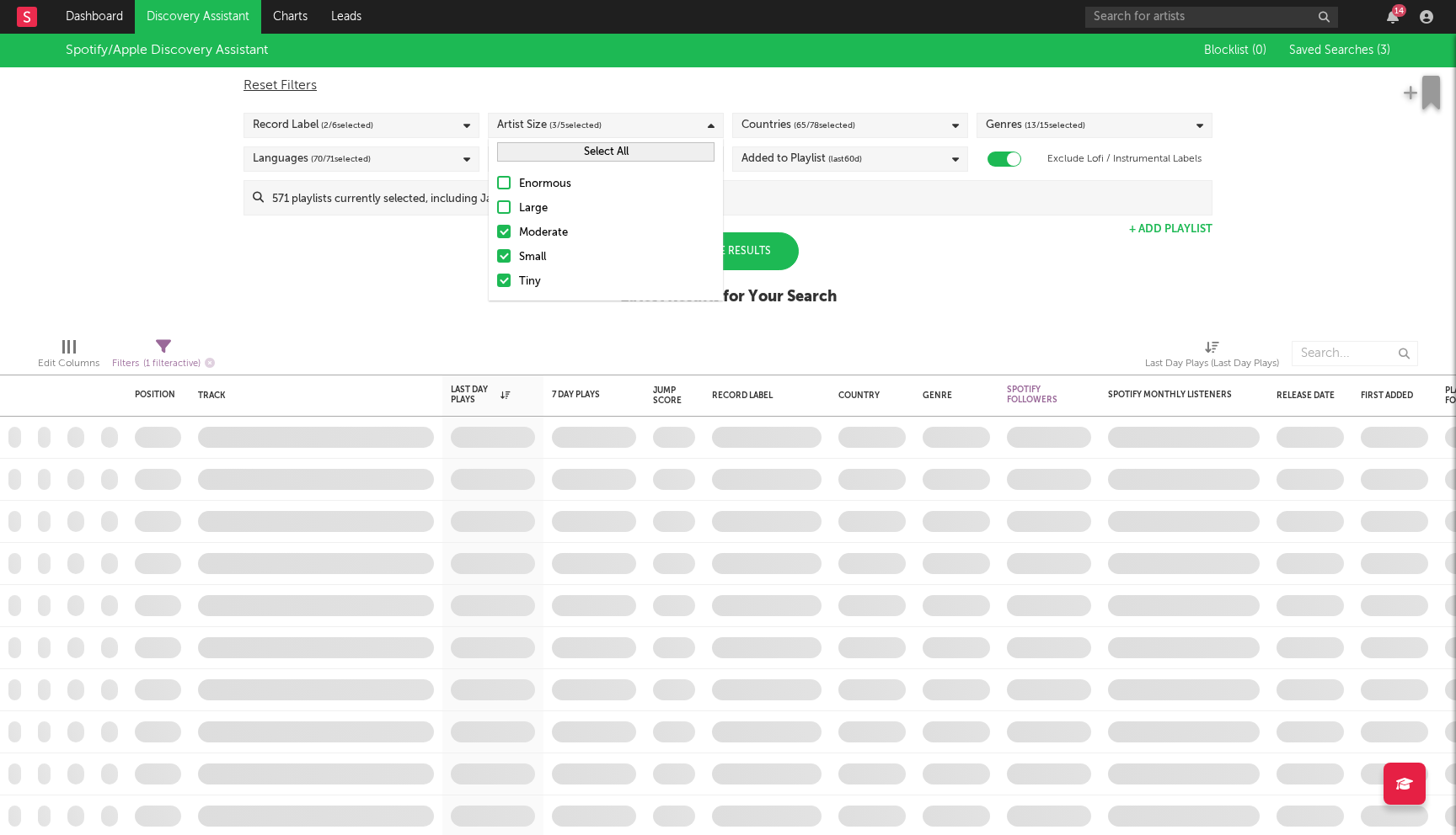
click at [298, 274] on div "Spotify/Apple Discovery Assistant Blocklist ( 0 ) Saved Searches ( 3 ) Reset Fi…" at bounding box center [728, 179] width 1456 height 291
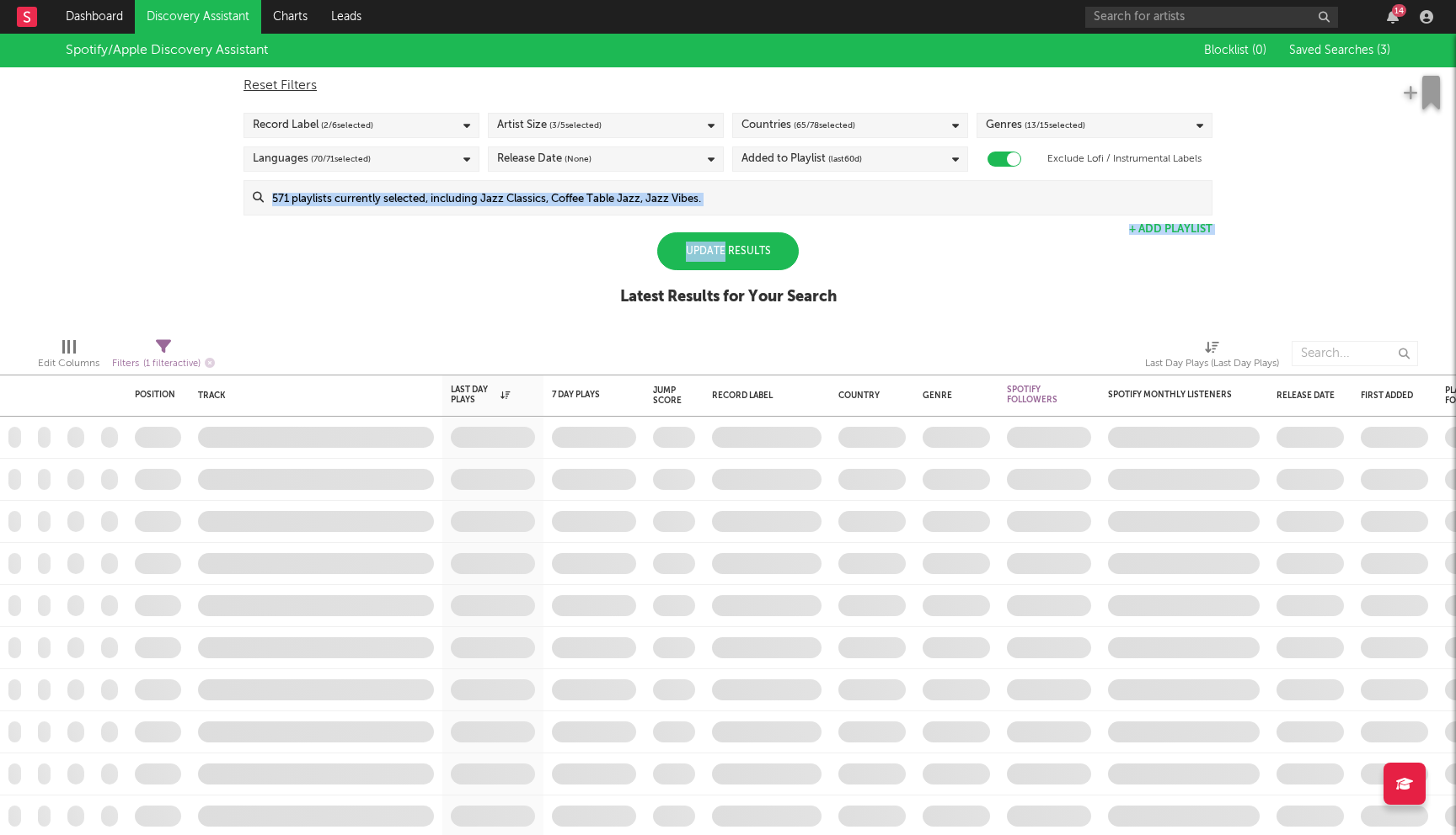
drag, startPoint x: 298, startPoint y: 274, endPoint x: 694, endPoint y: 259, distance: 396.3
click at [692, 260] on div "Spotify/Apple Discovery Assistant Blocklist ( 0 ) Saved Searches ( 3 ) Reset Fi…" at bounding box center [728, 179] width 1456 height 291
click at [756, 249] on div "Update Results" at bounding box center [728, 251] width 142 height 38
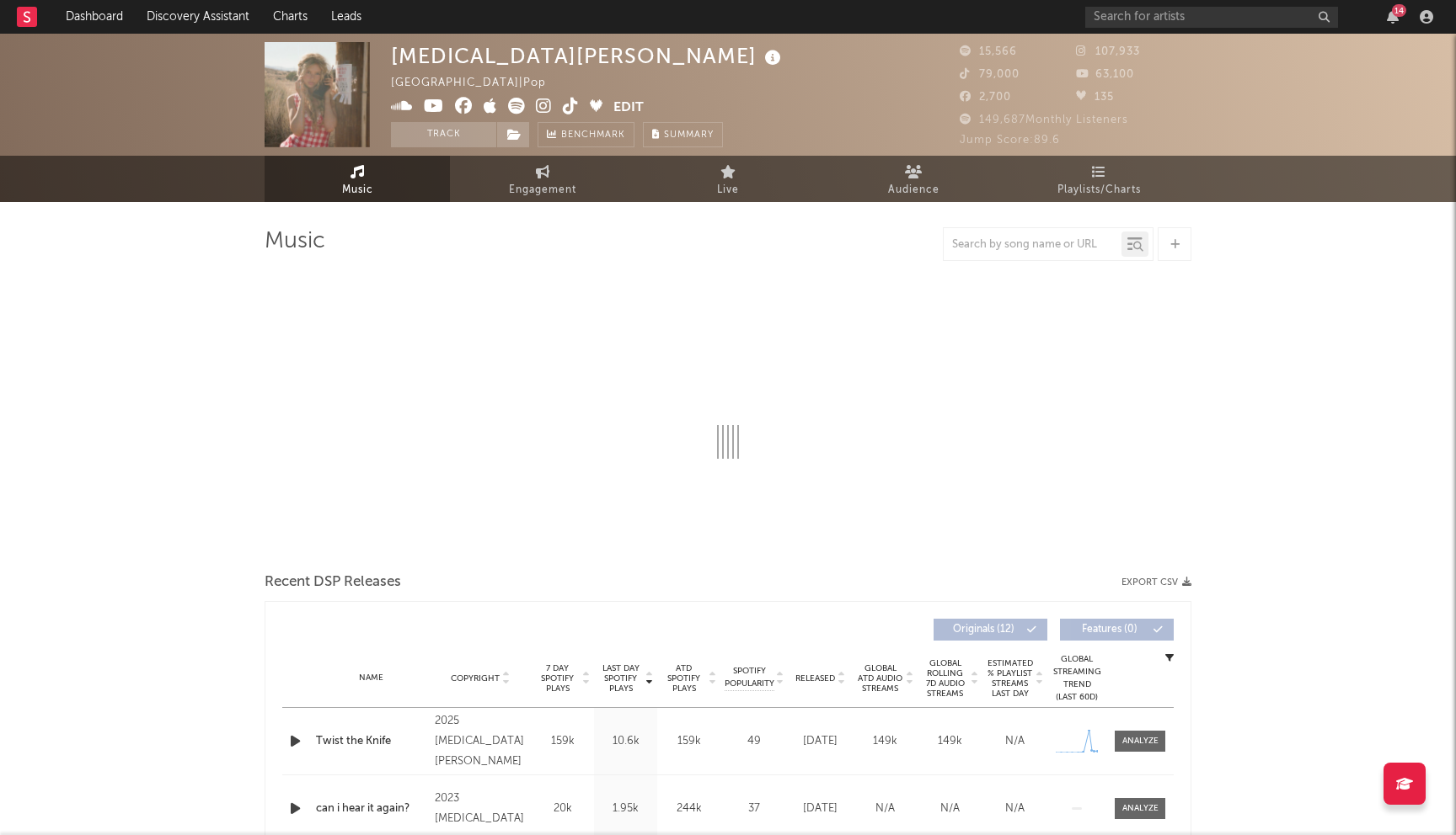
select select "1w"
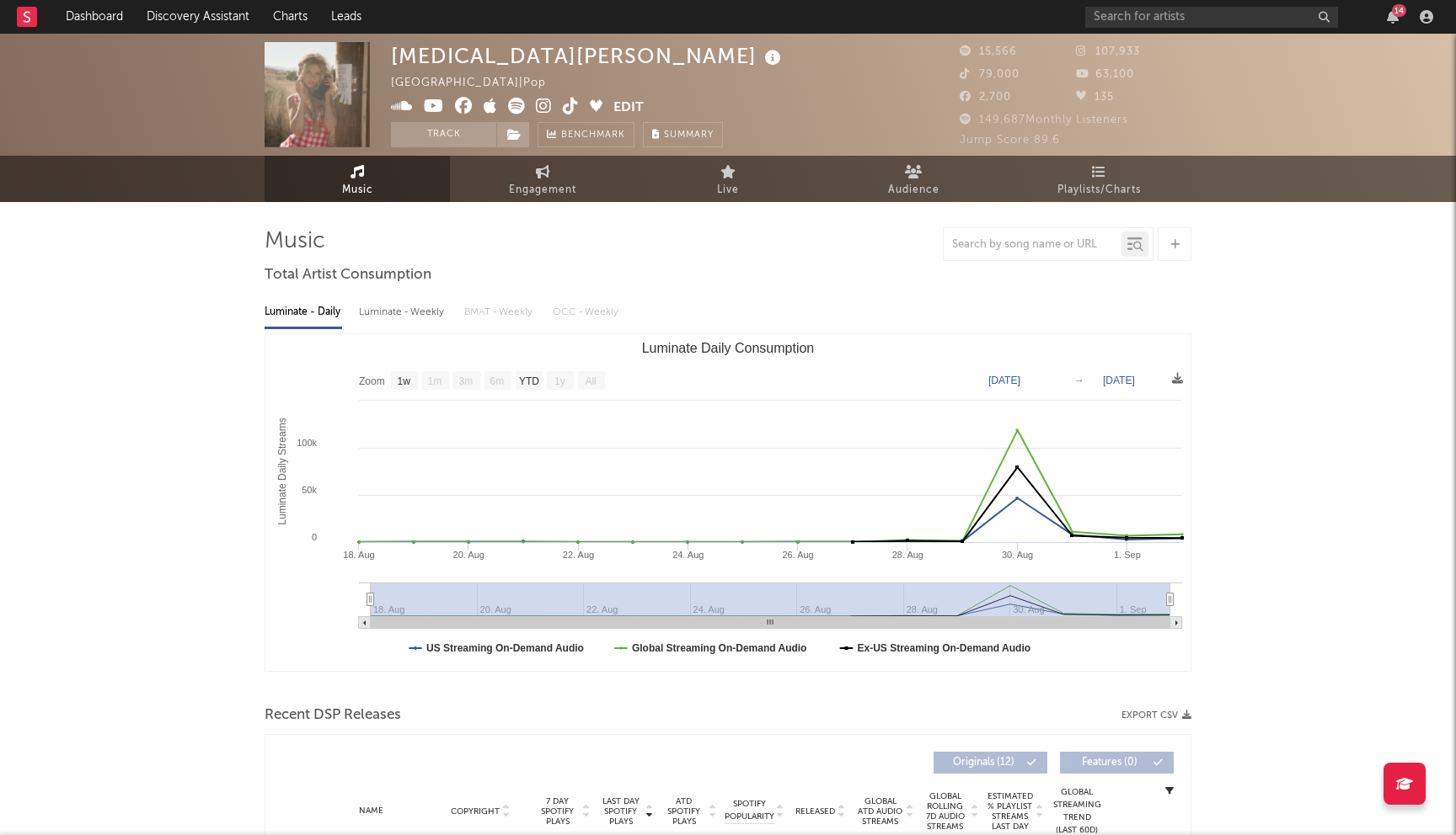
click at [541, 111] on icon at bounding box center [544, 106] width 16 height 17
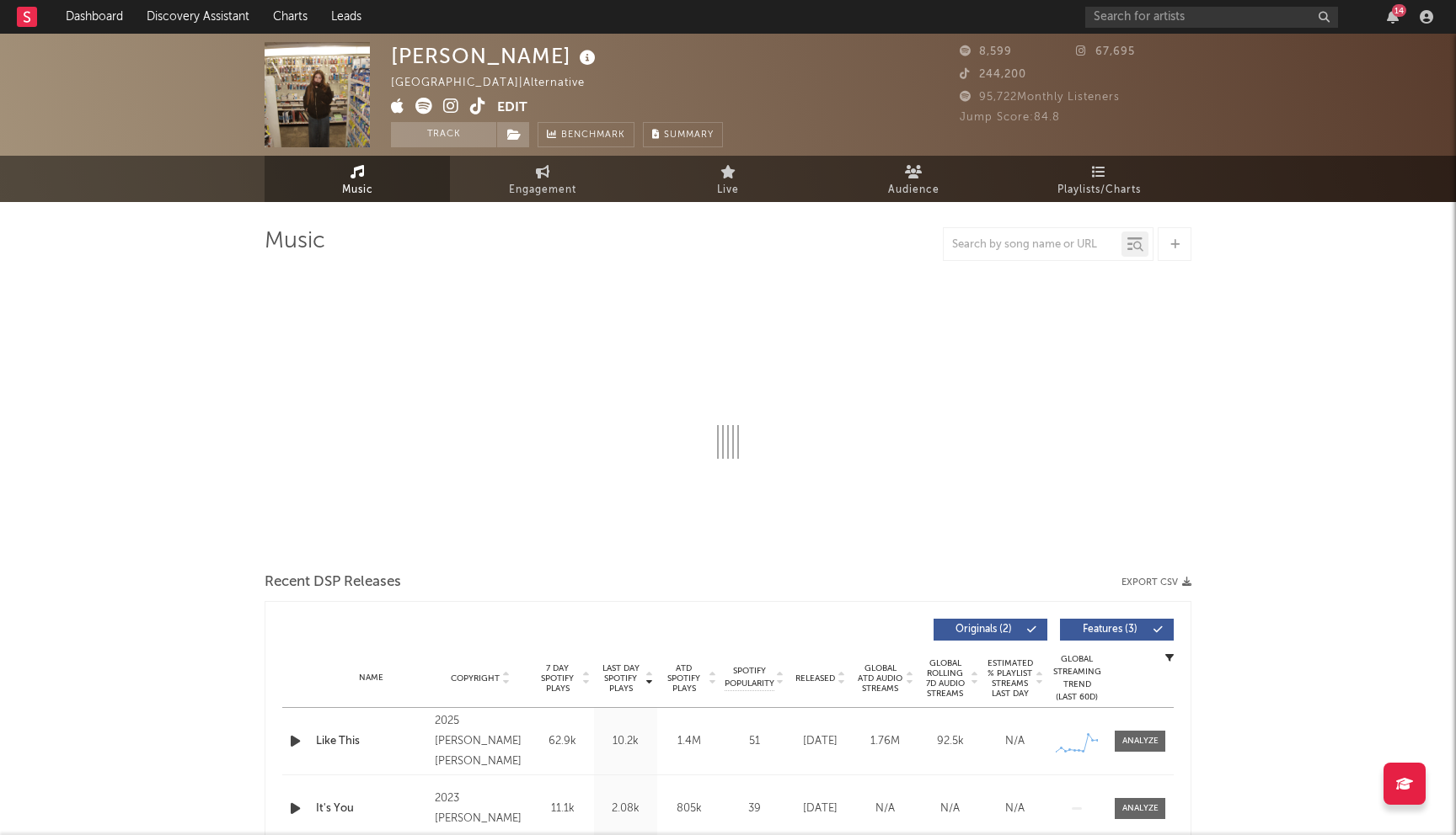
select select "1w"
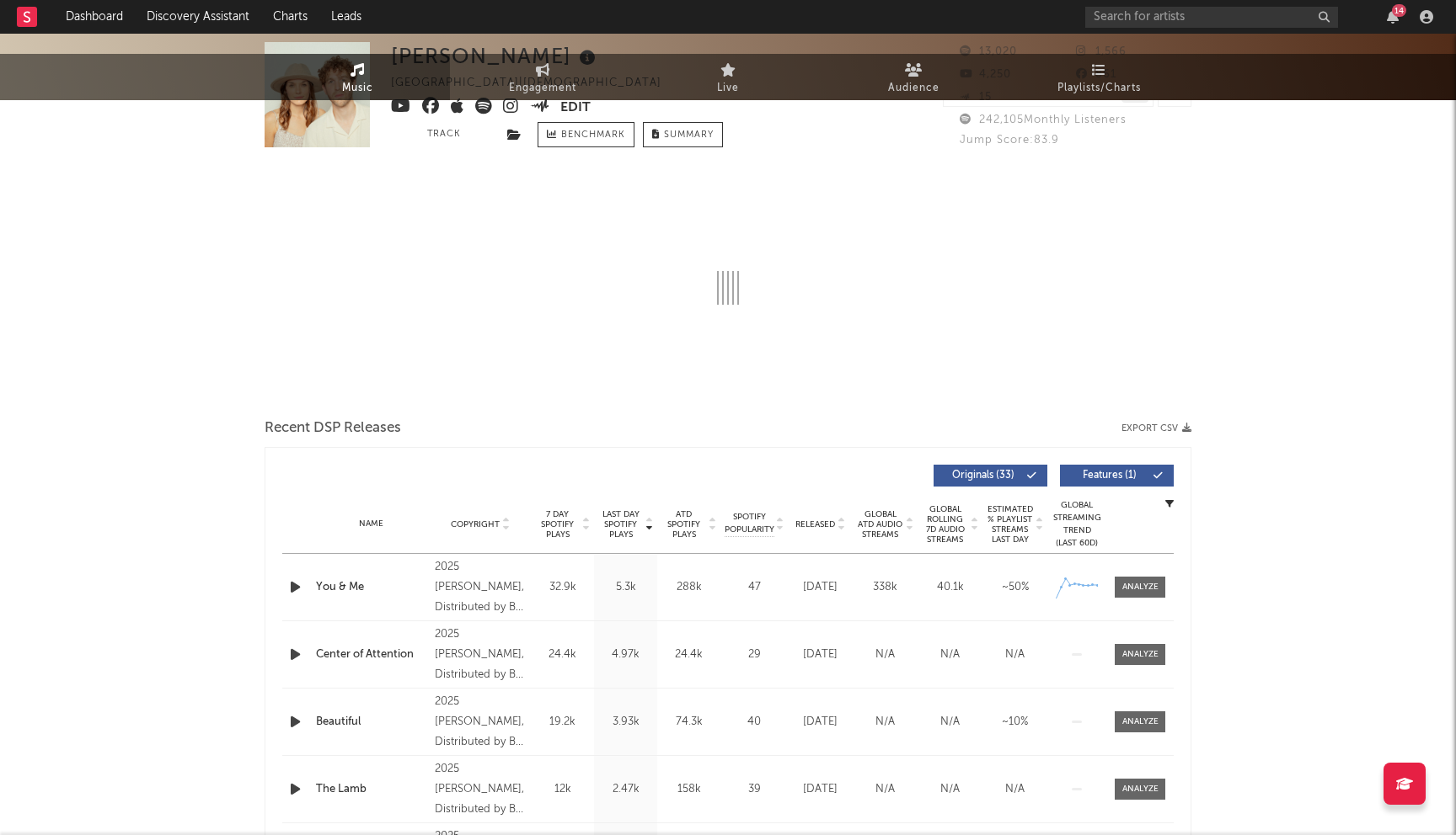
select select "6m"
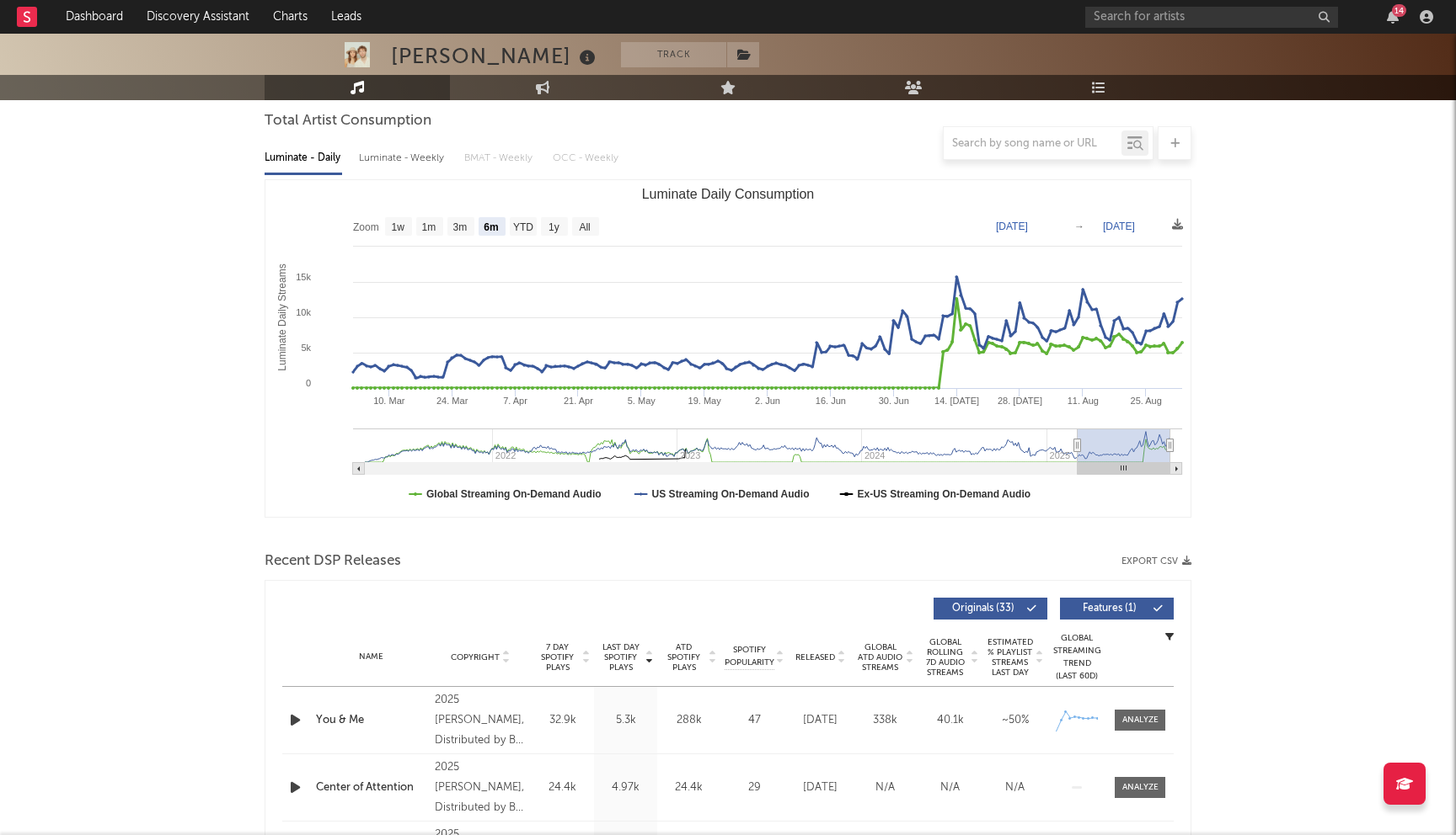
scroll to position [394, 0]
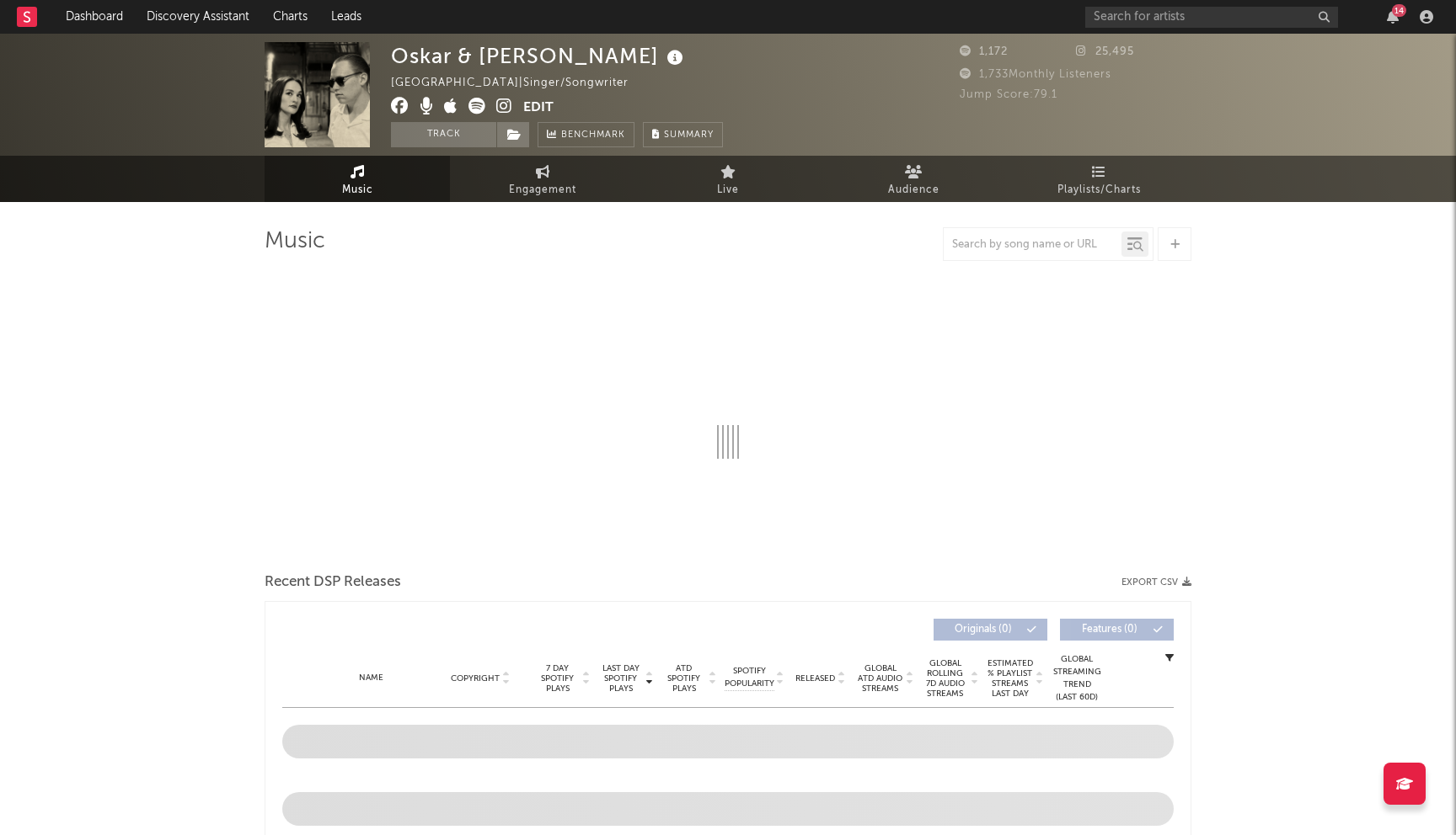
select select "1w"
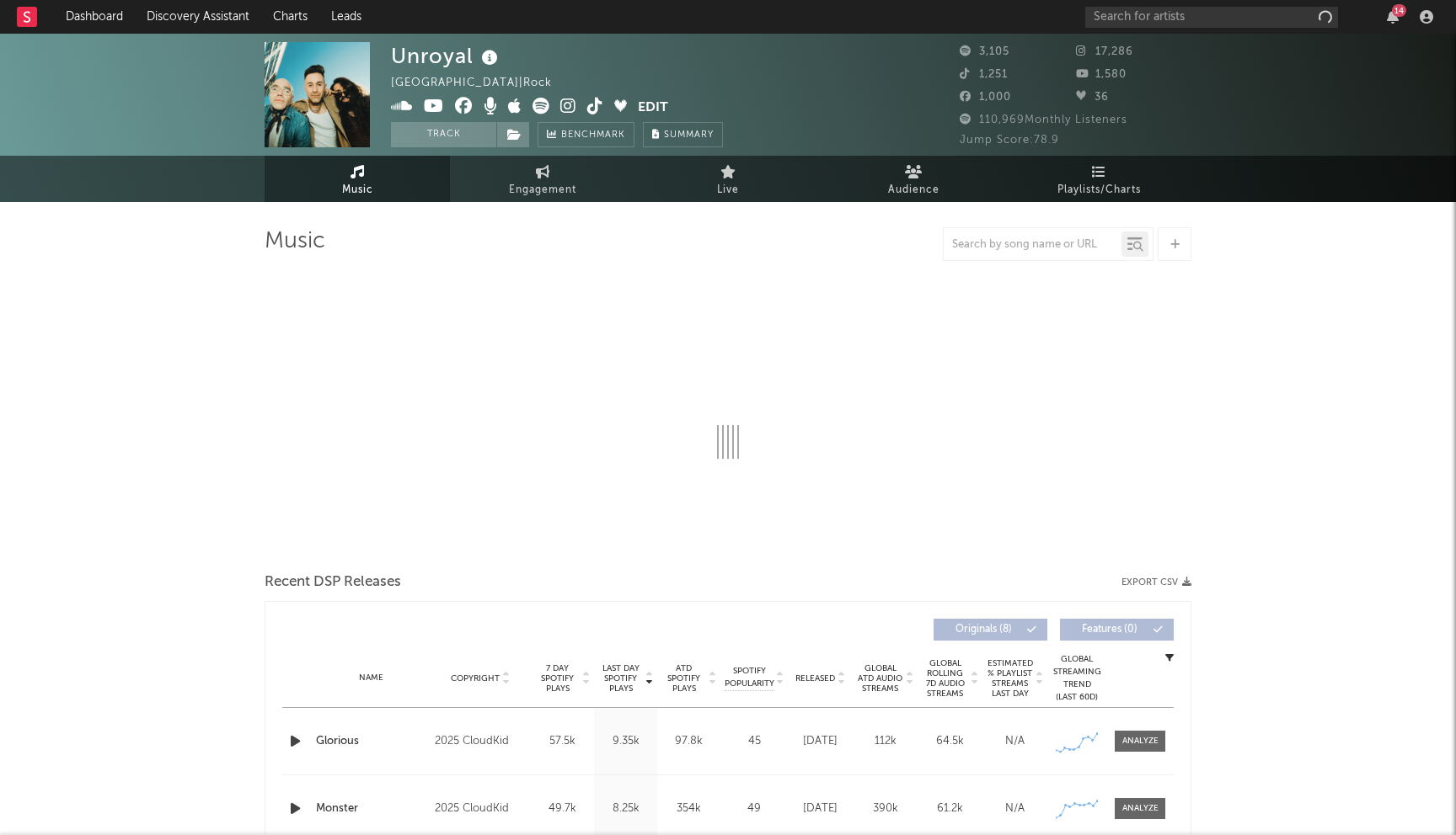
select select "1w"
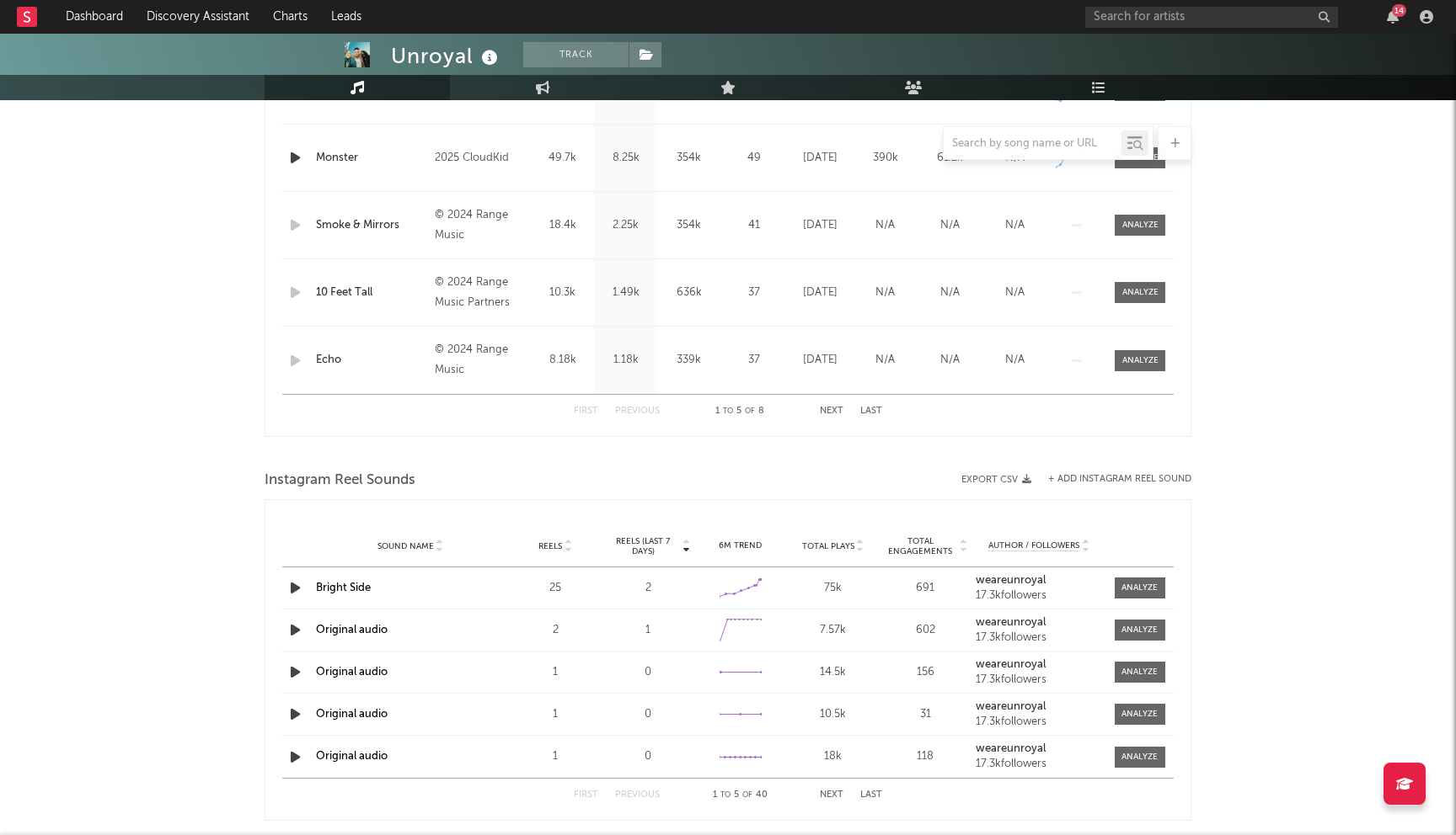
scroll to position [410, 0]
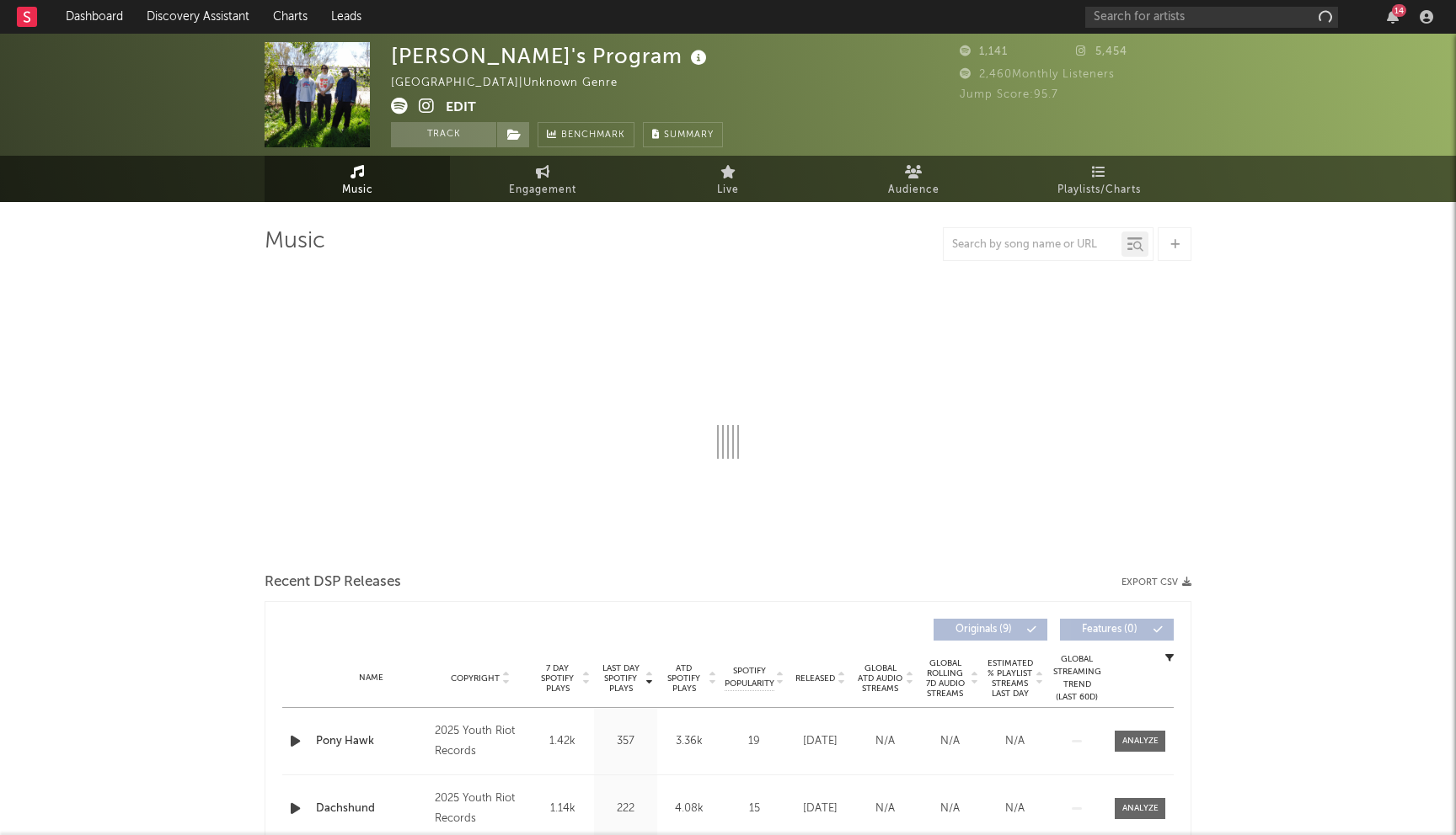
select select "1w"
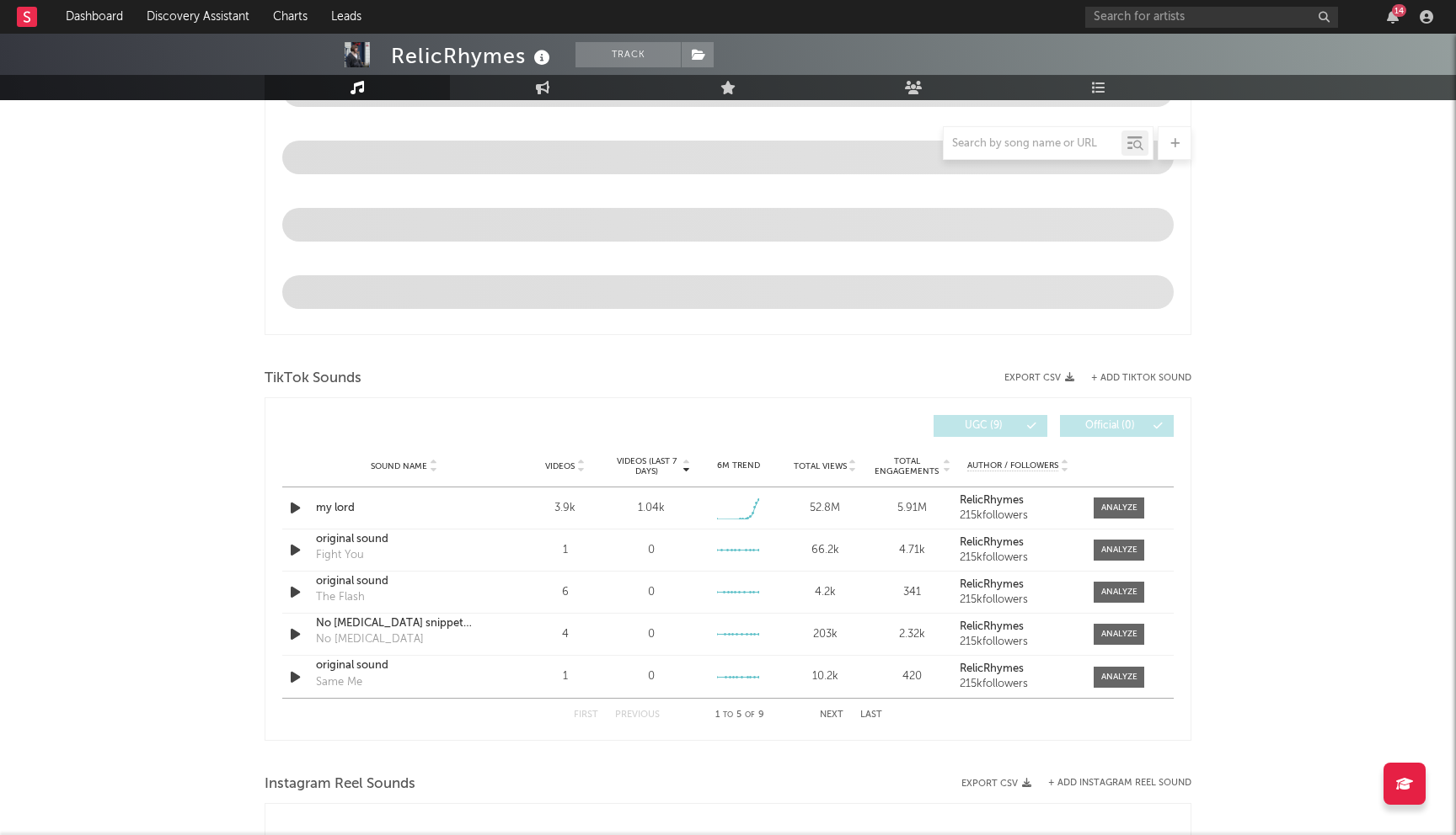
select select "6m"
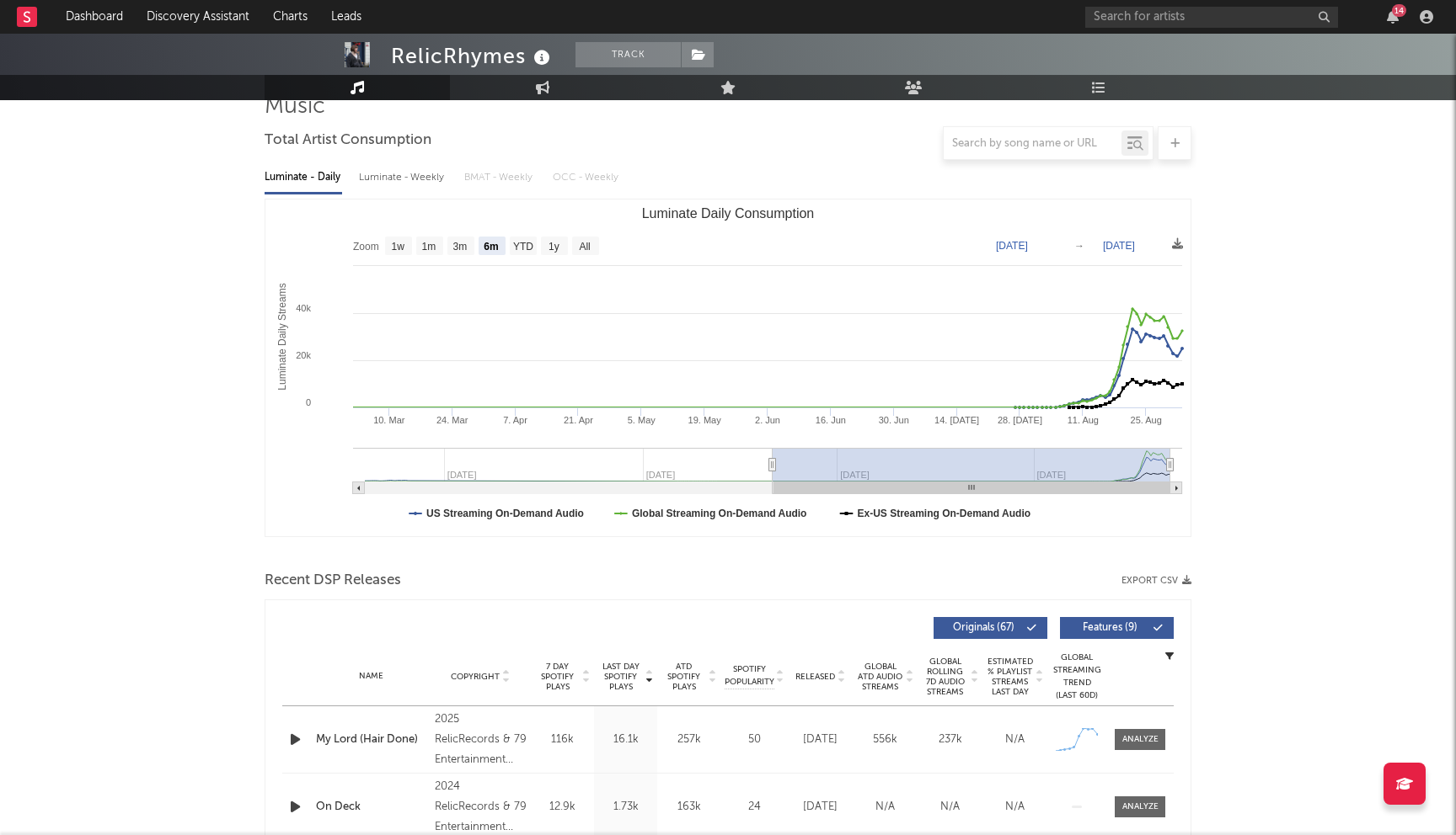
scroll to position [59, 0]
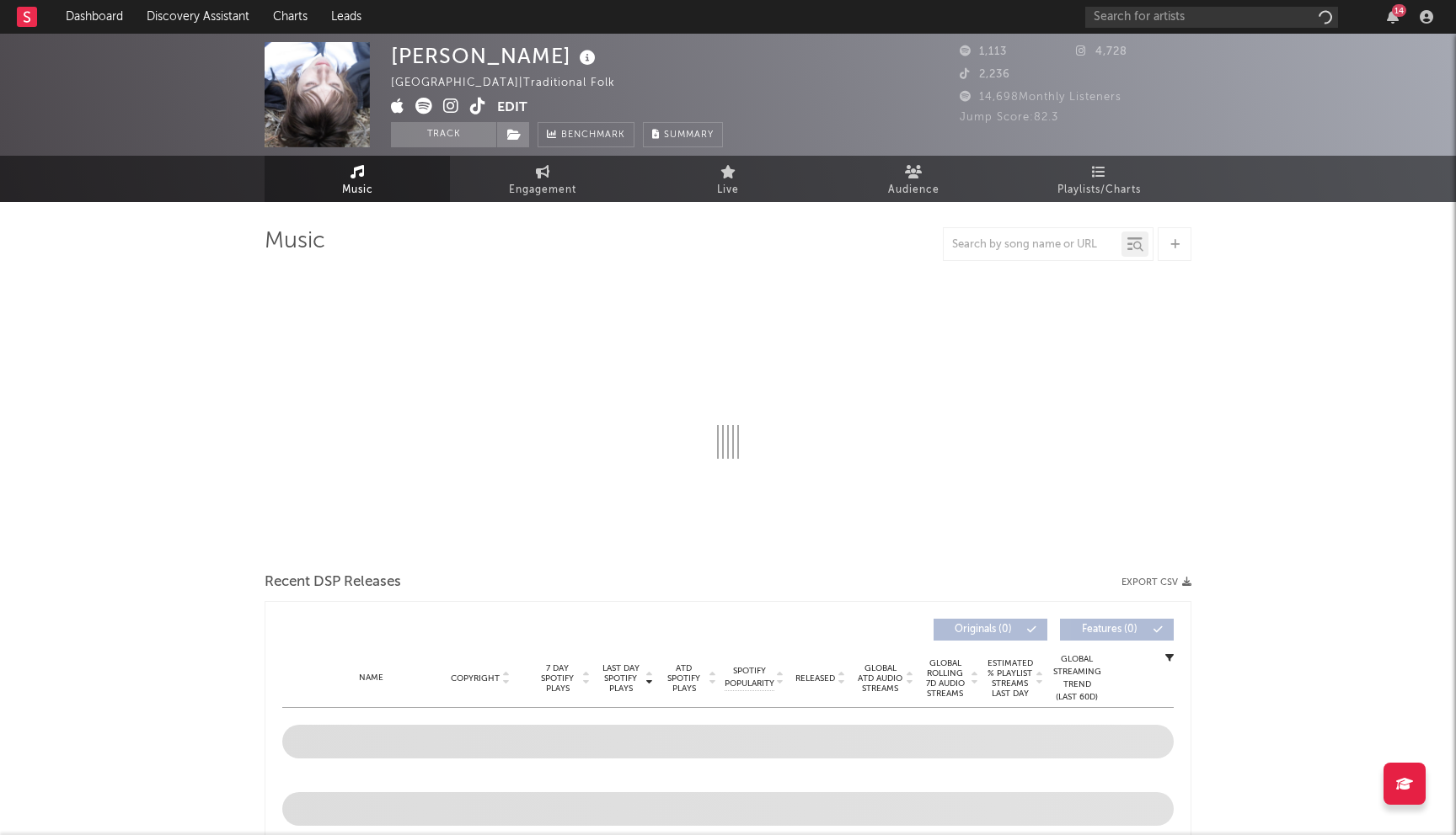
select select "1w"
